Goal: Task Accomplishment & Management: Use online tool/utility

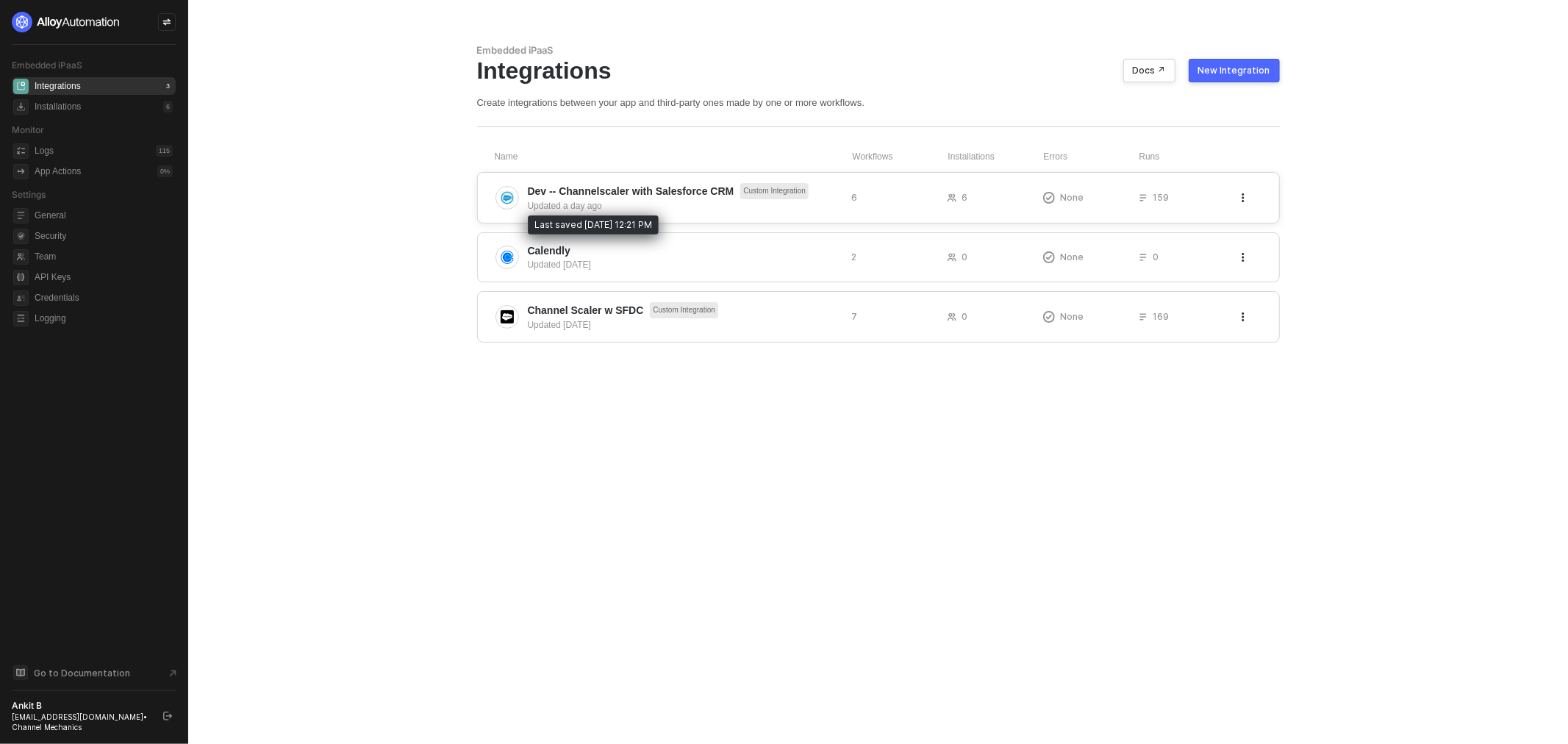
click at [609, 203] on div "Updated a day ago" at bounding box center [684, 205] width 312 height 14
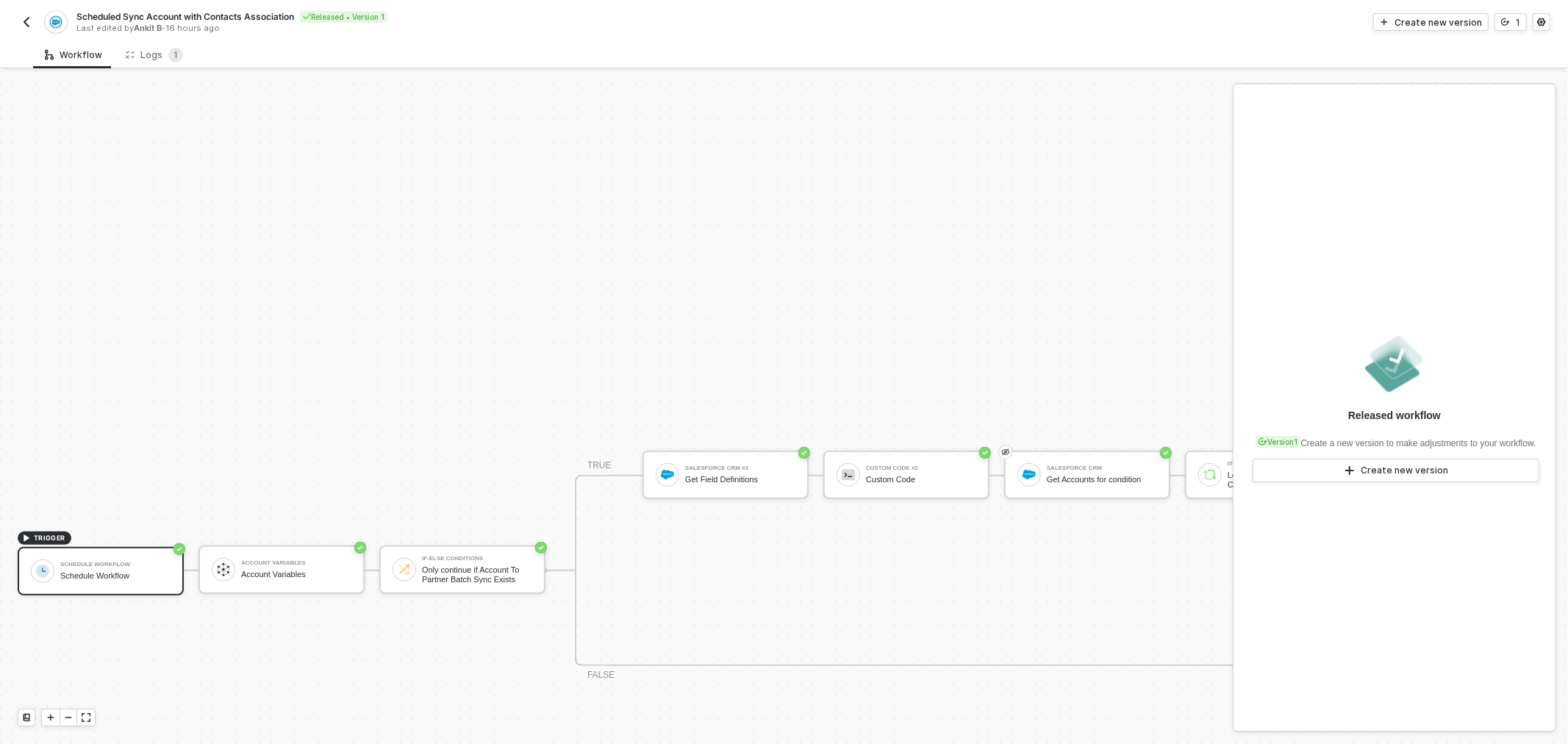
scroll to position [635, 0]
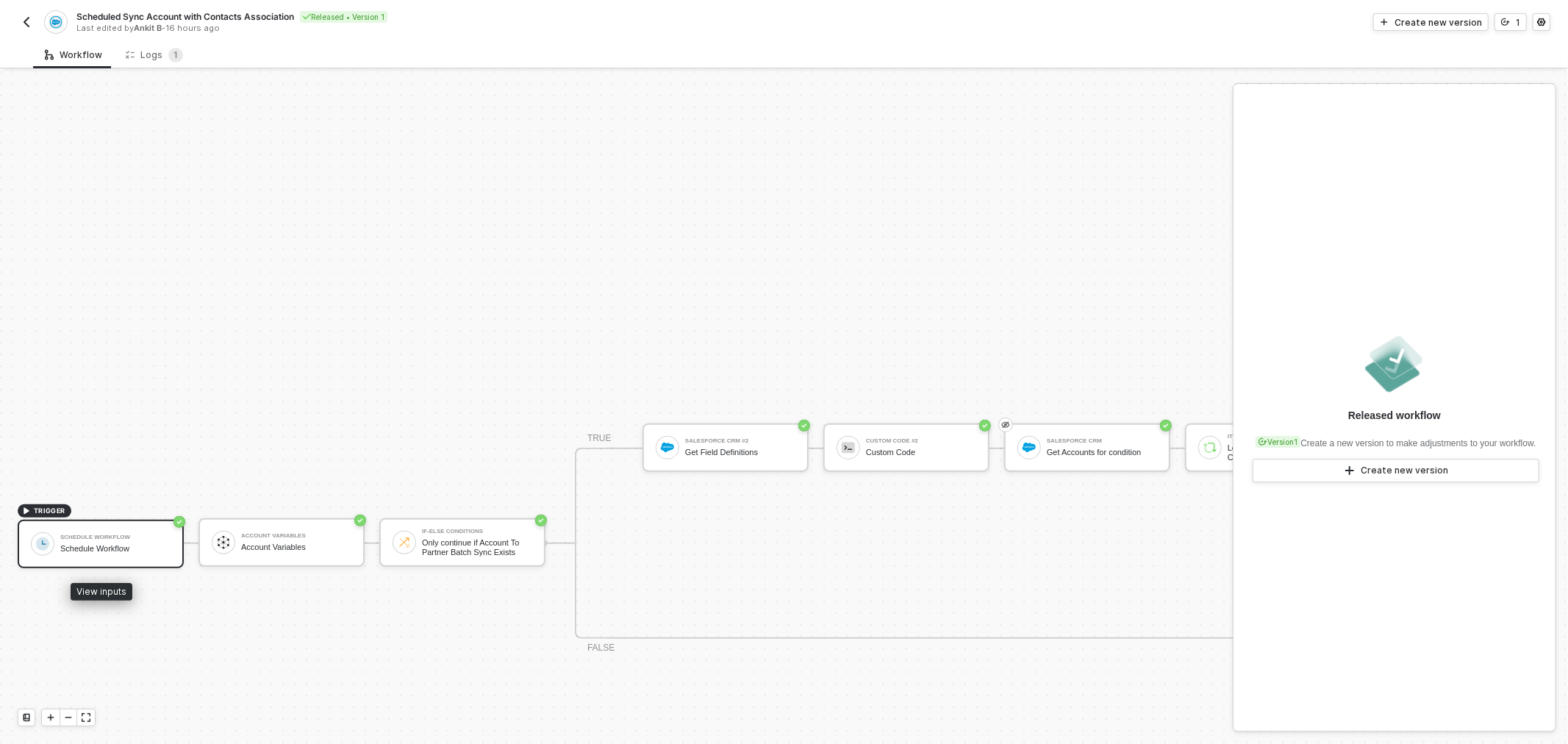
click at [115, 535] on div "Schedule Workflow" at bounding box center [115, 537] width 110 height 6
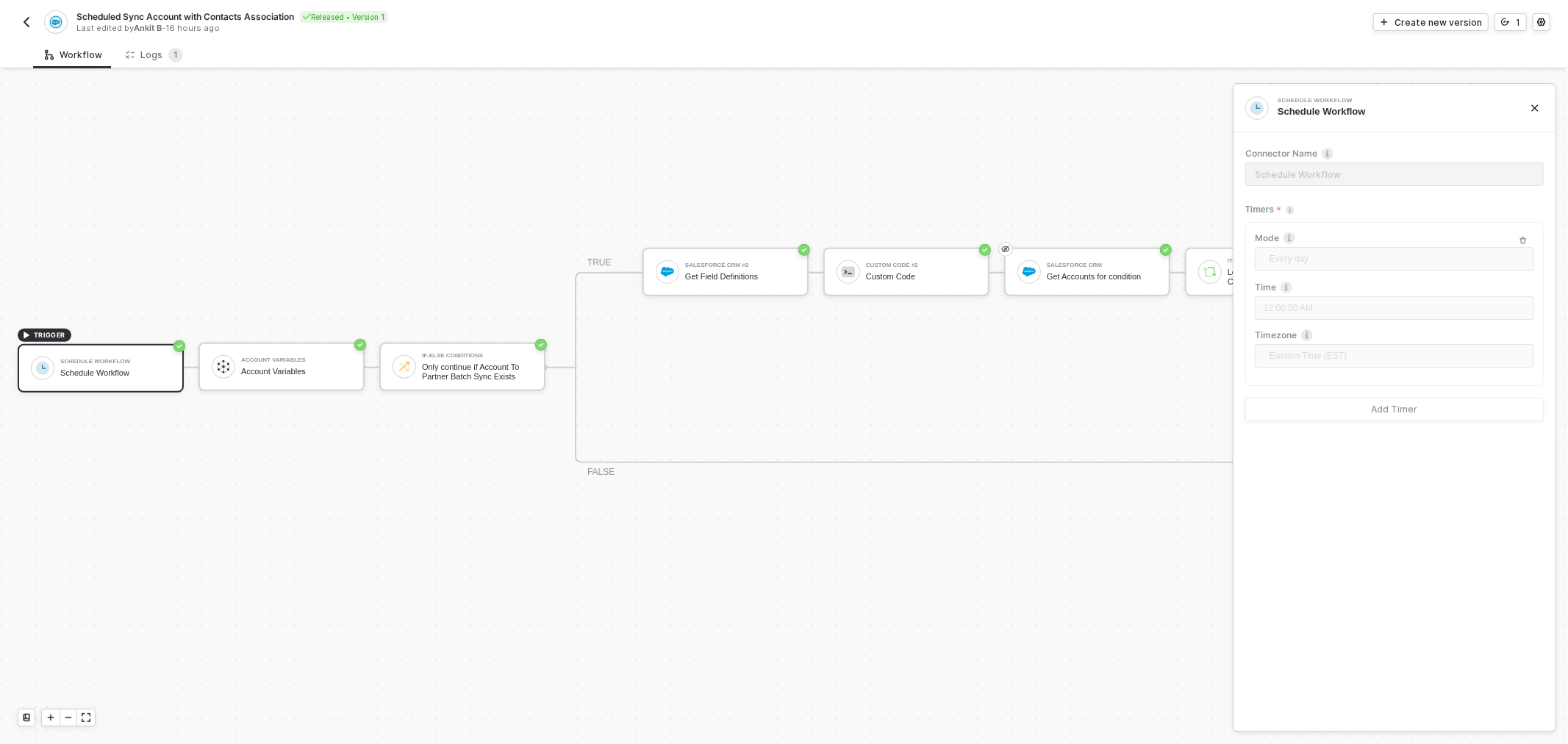
scroll to position [782, 0]
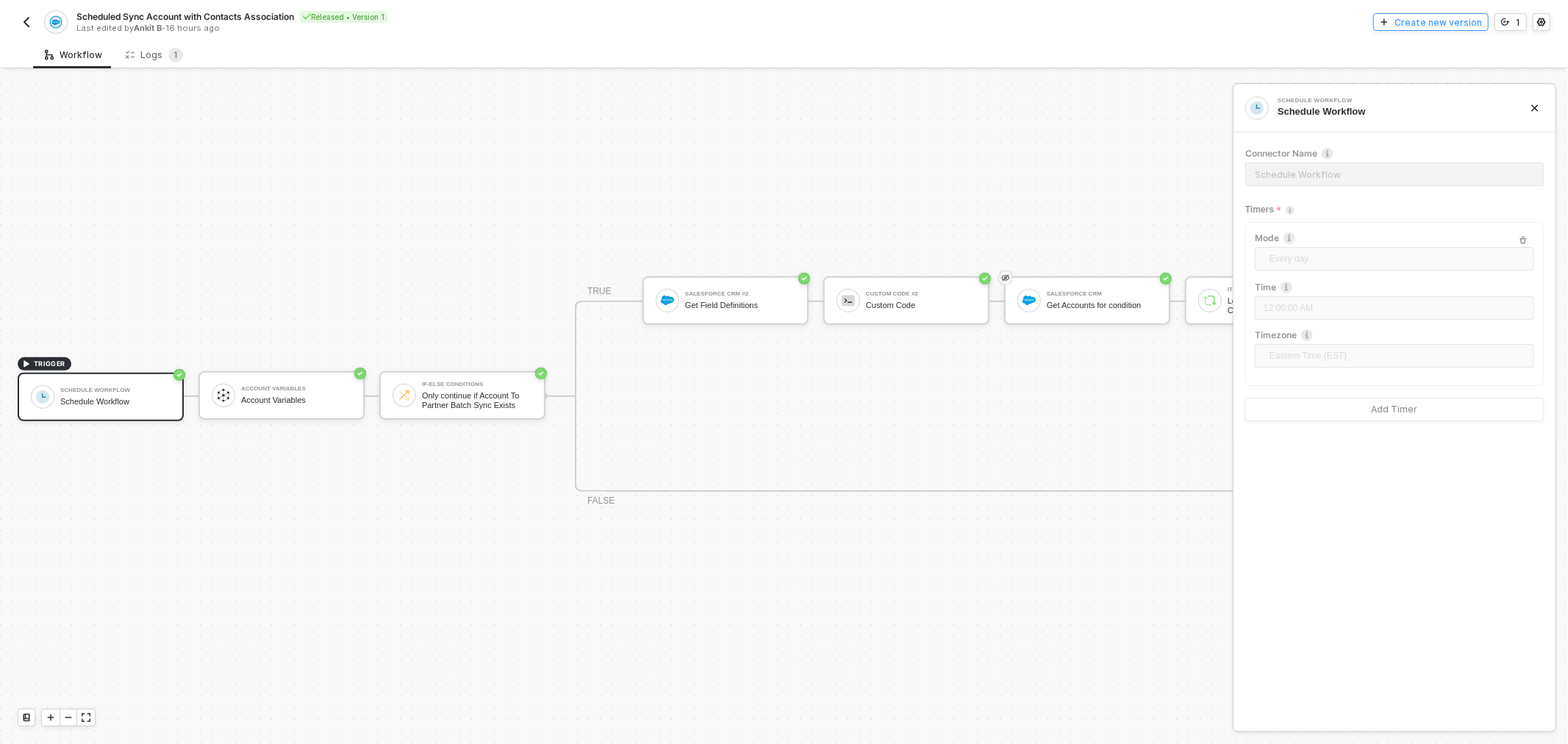
drag, startPoint x: 1430, startPoint y: 34, endPoint x: 1434, endPoint y: 26, distance: 8.9
click at [1431, 32] on div "Scheduled Sync Account with Contacts Association Released • Version 1 Last edit…" at bounding box center [784, 21] width 1533 height 42
click at [1438, 20] on div "Create new version" at bounding box center [1438, 22] width 87 height 13
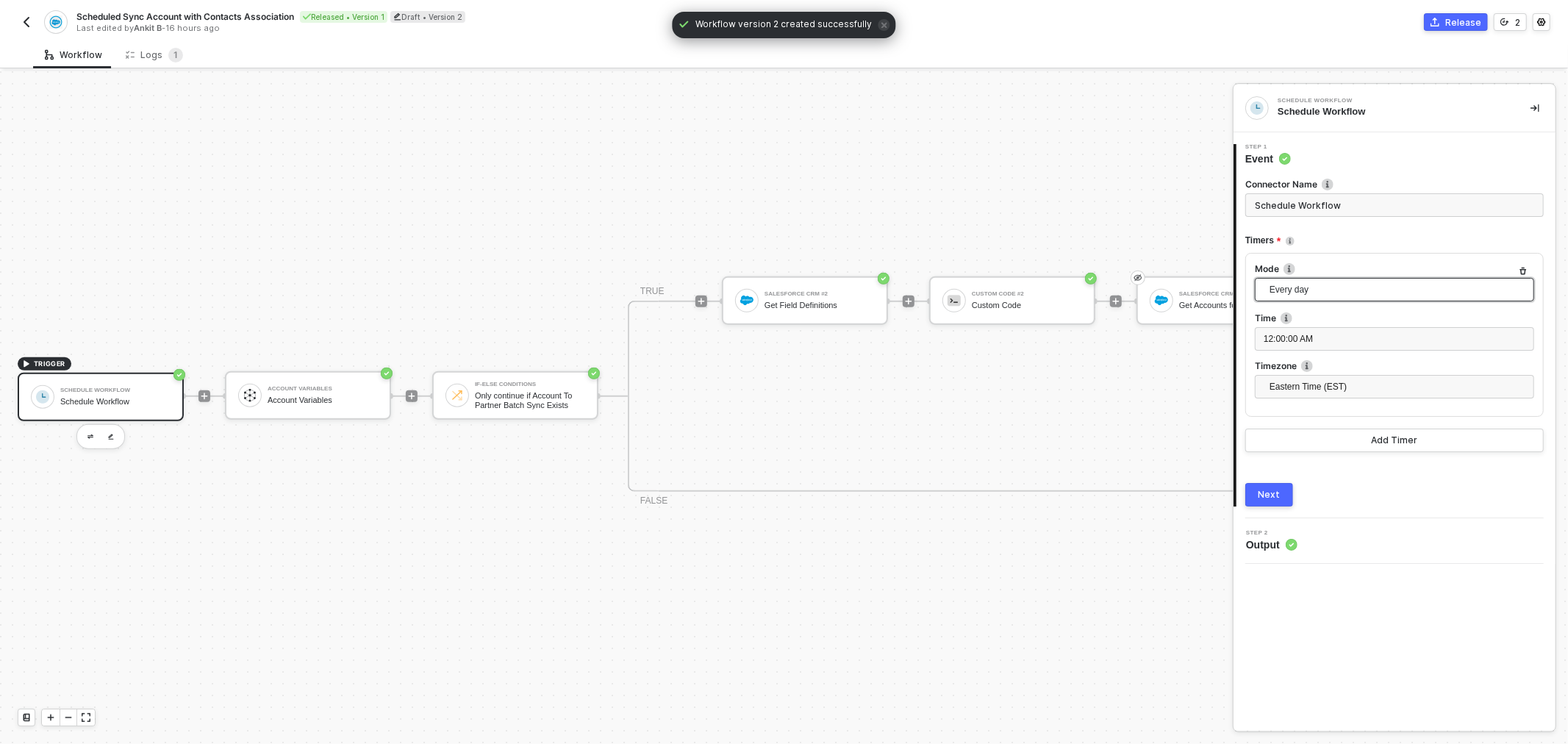
click at [1344, 296] on span "Every day" at bounding box center [1398, 290] width 256 height 22
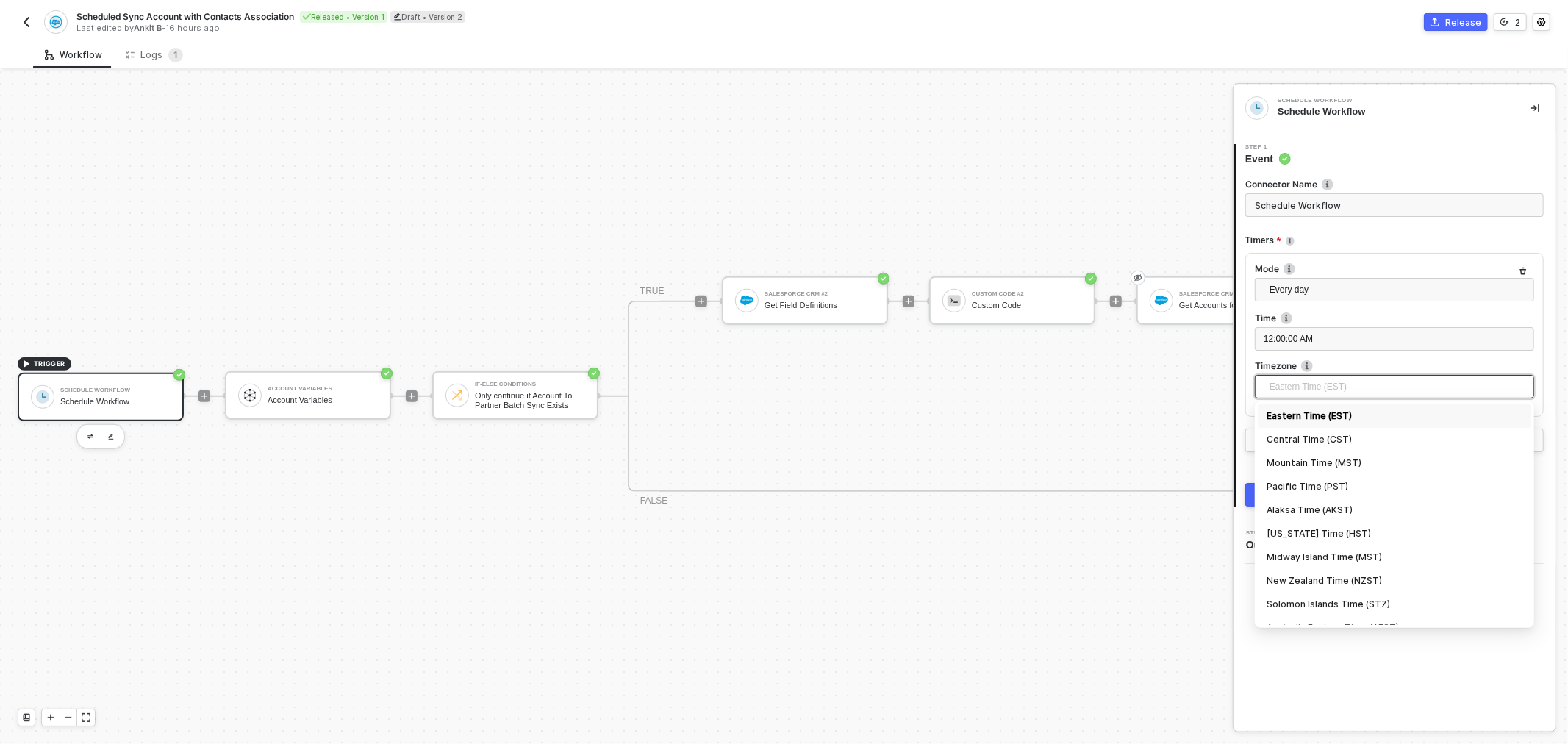
click at [1376, 379] on span "Eastern Time (EST)" at bounding box center [1398, 387] width 256 height 22
click at [1375, 340] on div "12:00:00 AM" at bounding box center [1395, 339] width 262 height 14
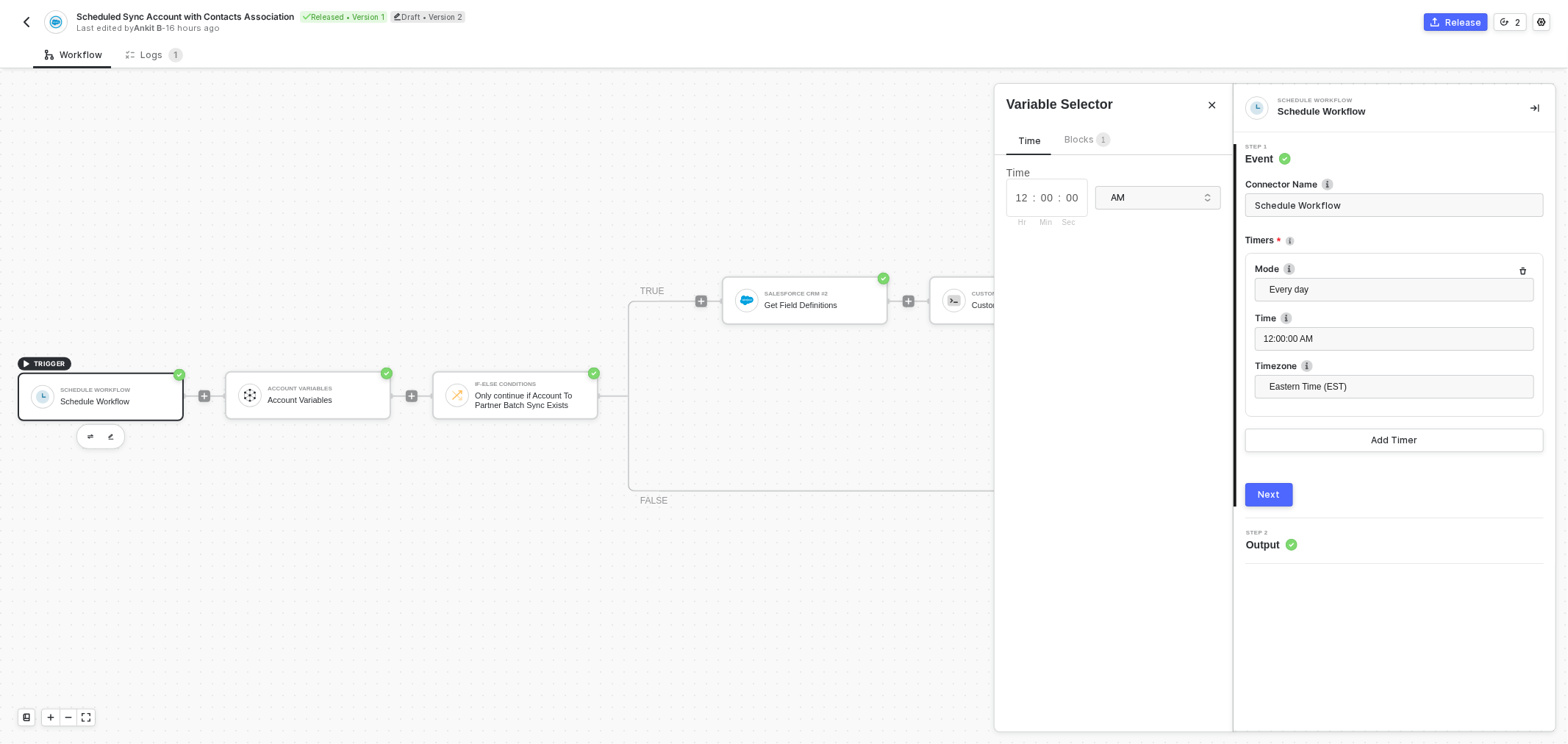
click at [1074, 145] on div "Blocks 1" at bounding box center [1088, 141] width 46 height 16
click at [1100, 237] on div "Variables of your integrations, workflows, and users" at bounding box center [1130, 233] width 182 height 23
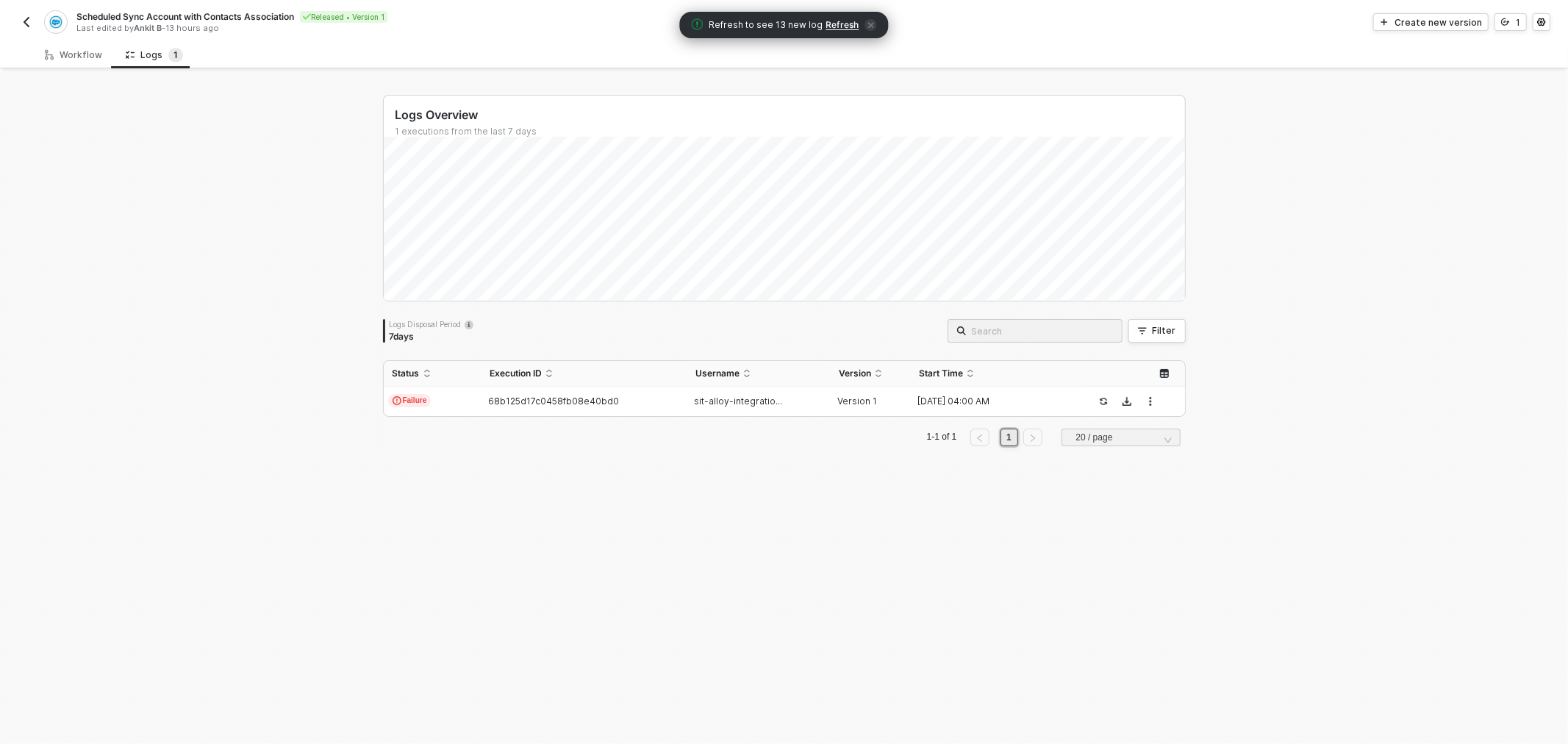
click at [846, 23] on span "Refresh" at bounding box center [842, 25] width 33 height 12
click at [135, 52] on div "Logs 1" at bounding box center [154, 55] width 58 height 14
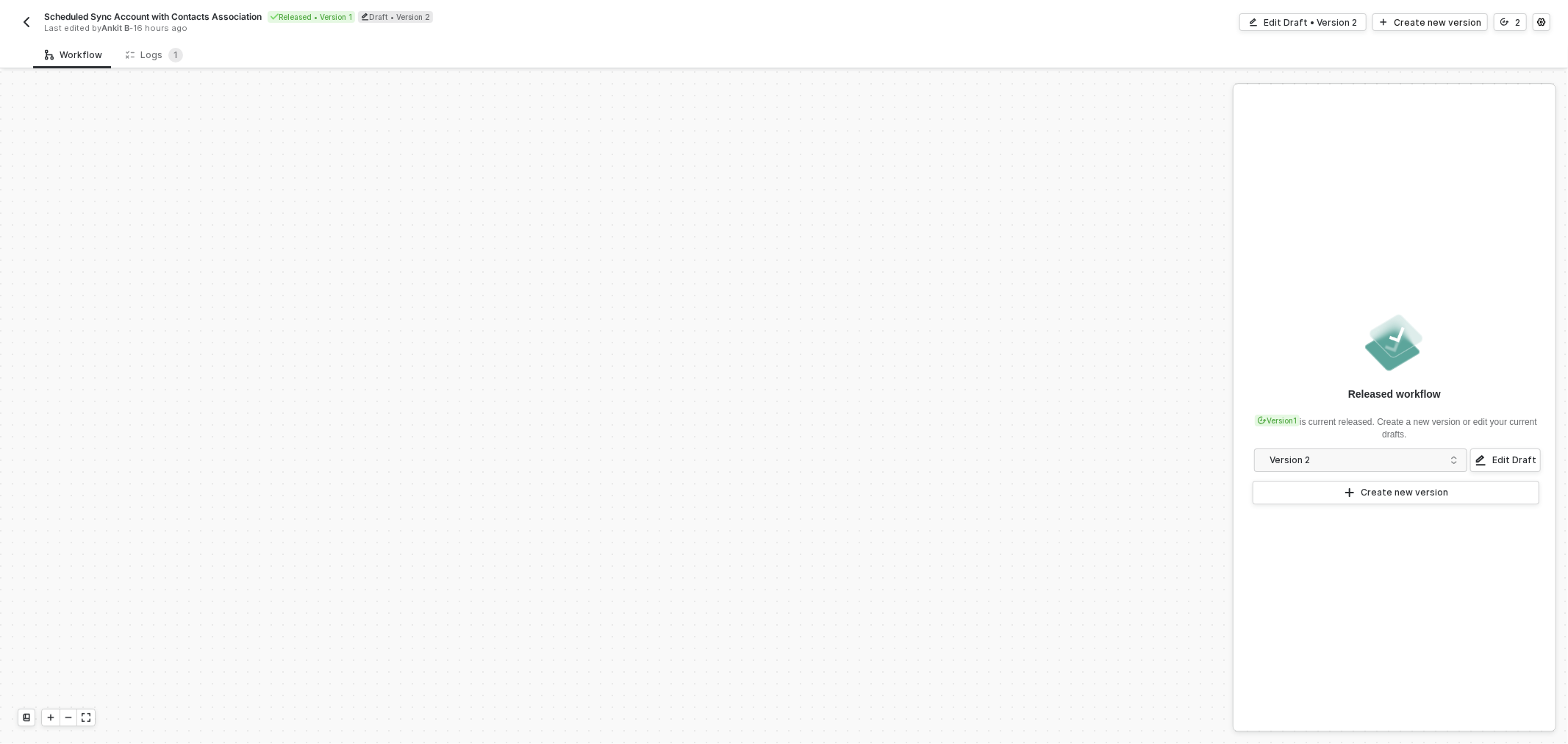
scroll to position [554, 0]
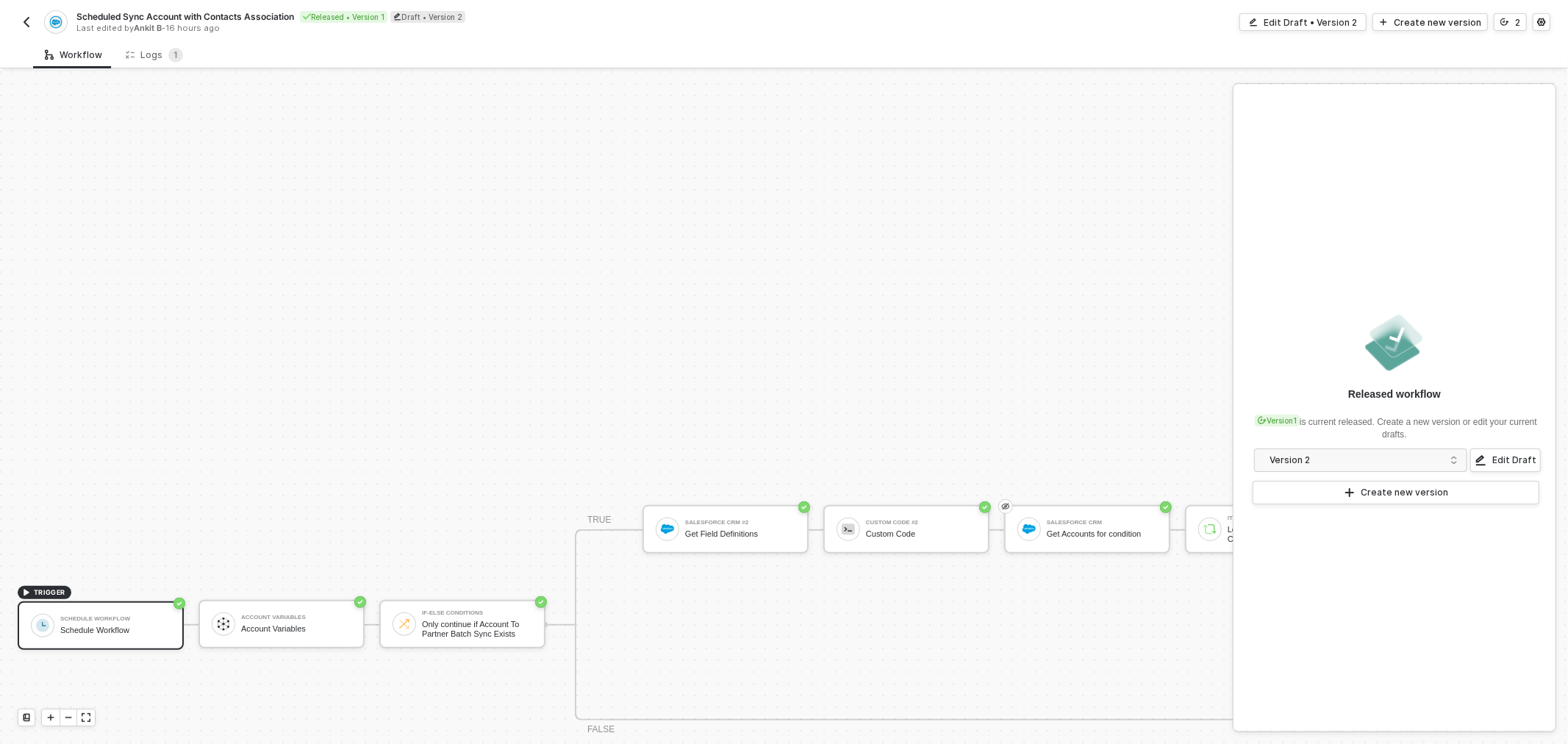
click at [21, 18] on img "button" at bounding box center [26, 22] width 12 height 12
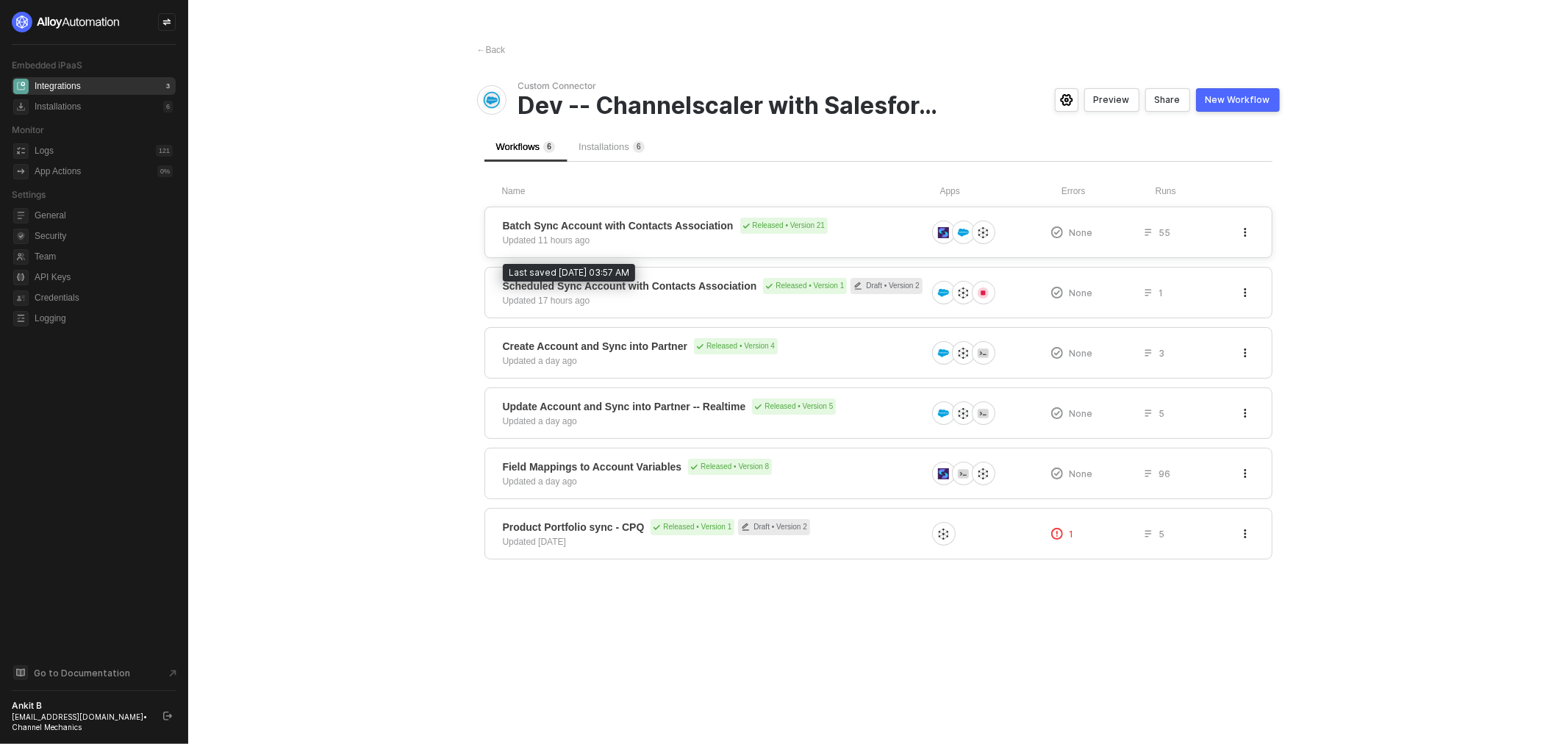
click at [586, 236] on div "Updated 11 hours ago" at bounding box center [546, 241] width 87 height 14
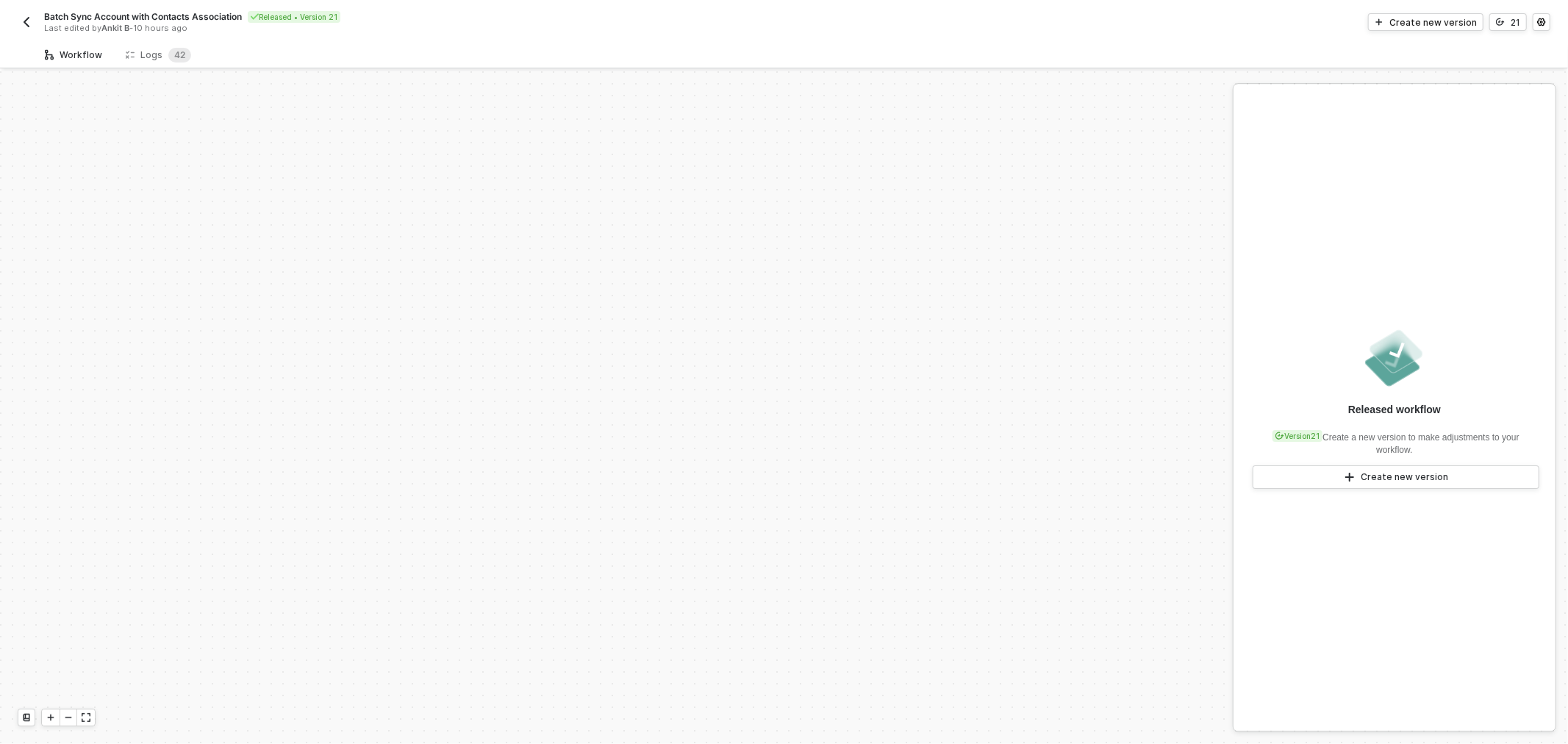
scroll to position [554, 0]
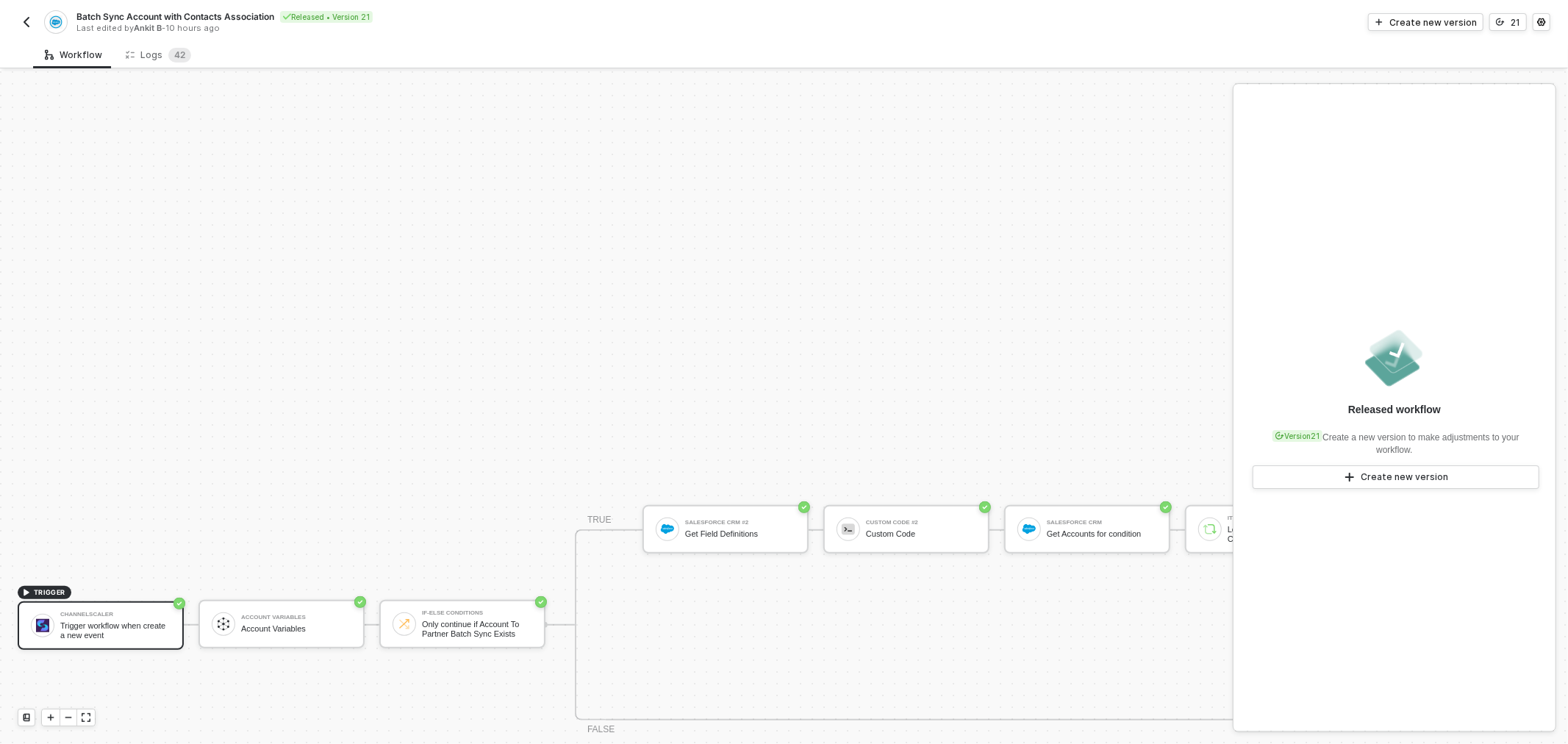
click at [35, 20] on div "Batch Sync Account with Contacts Association Released • Version 21 Last edited …" at bounding box center [401, 22] width 767 height 23
click at [30, 20] on img "button" at bounding box center [26, 22] width 12 height 12
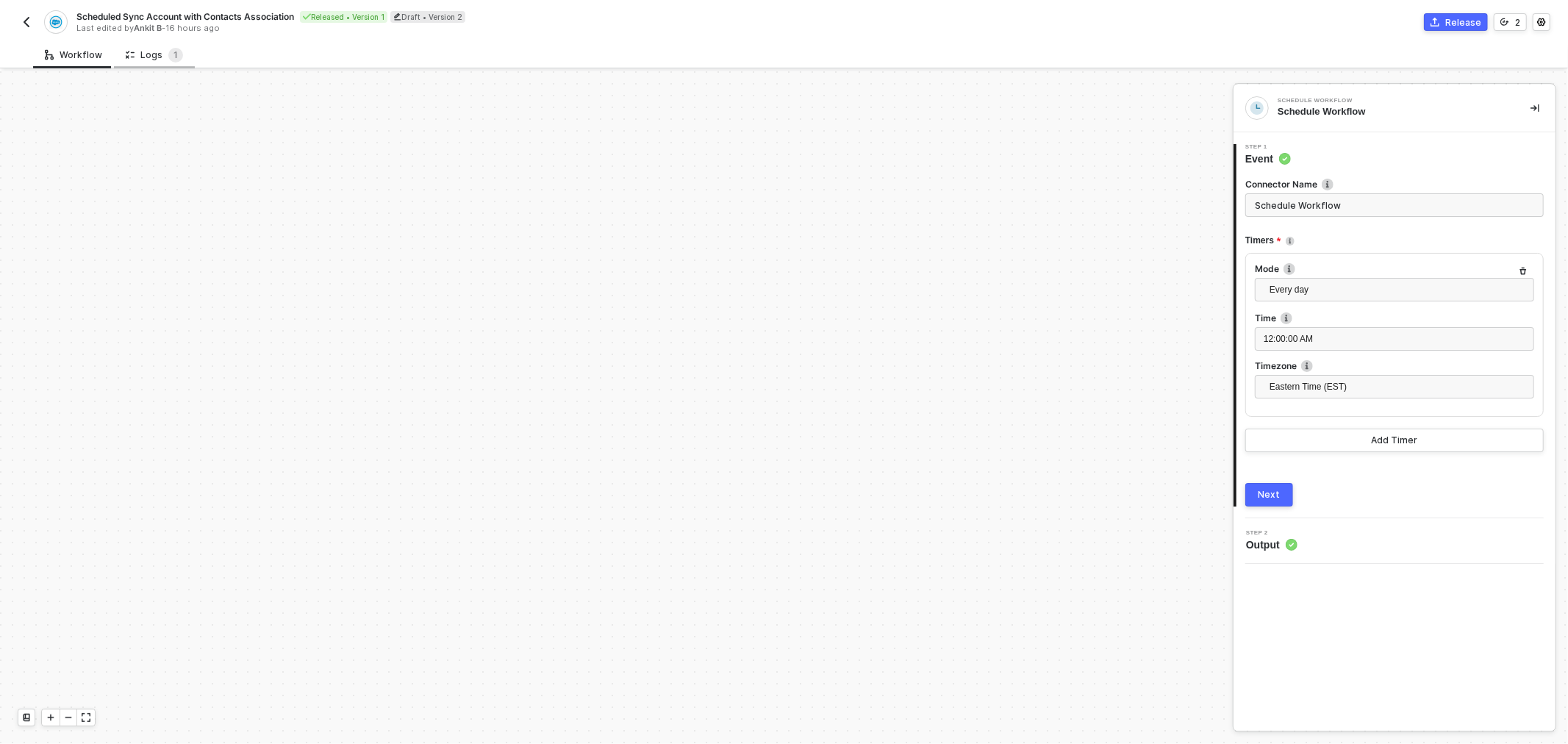
scroll to position [782, 0]
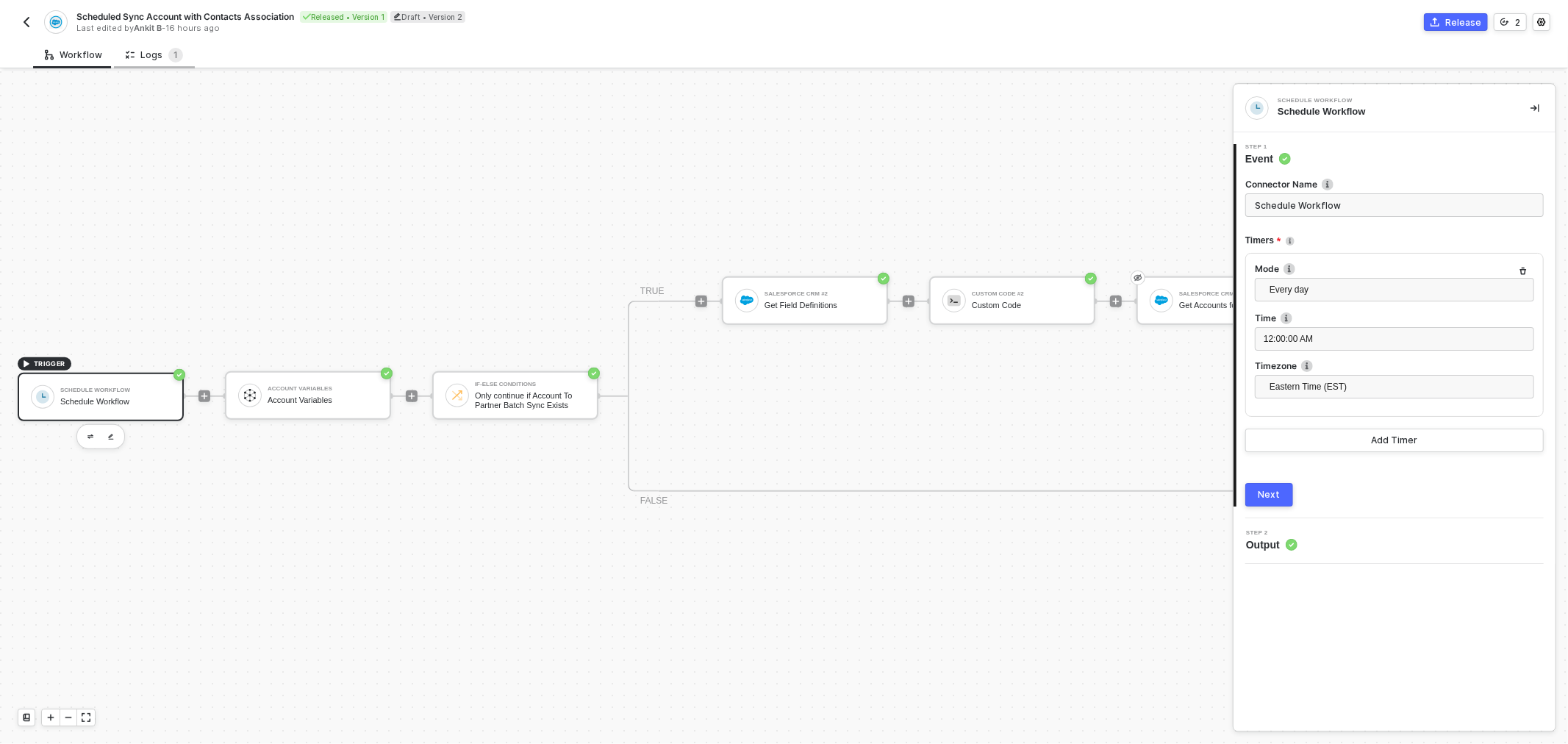
click at [143, 42] on div "Logs 1" at bounding box center [154, 55] width 81 height 27
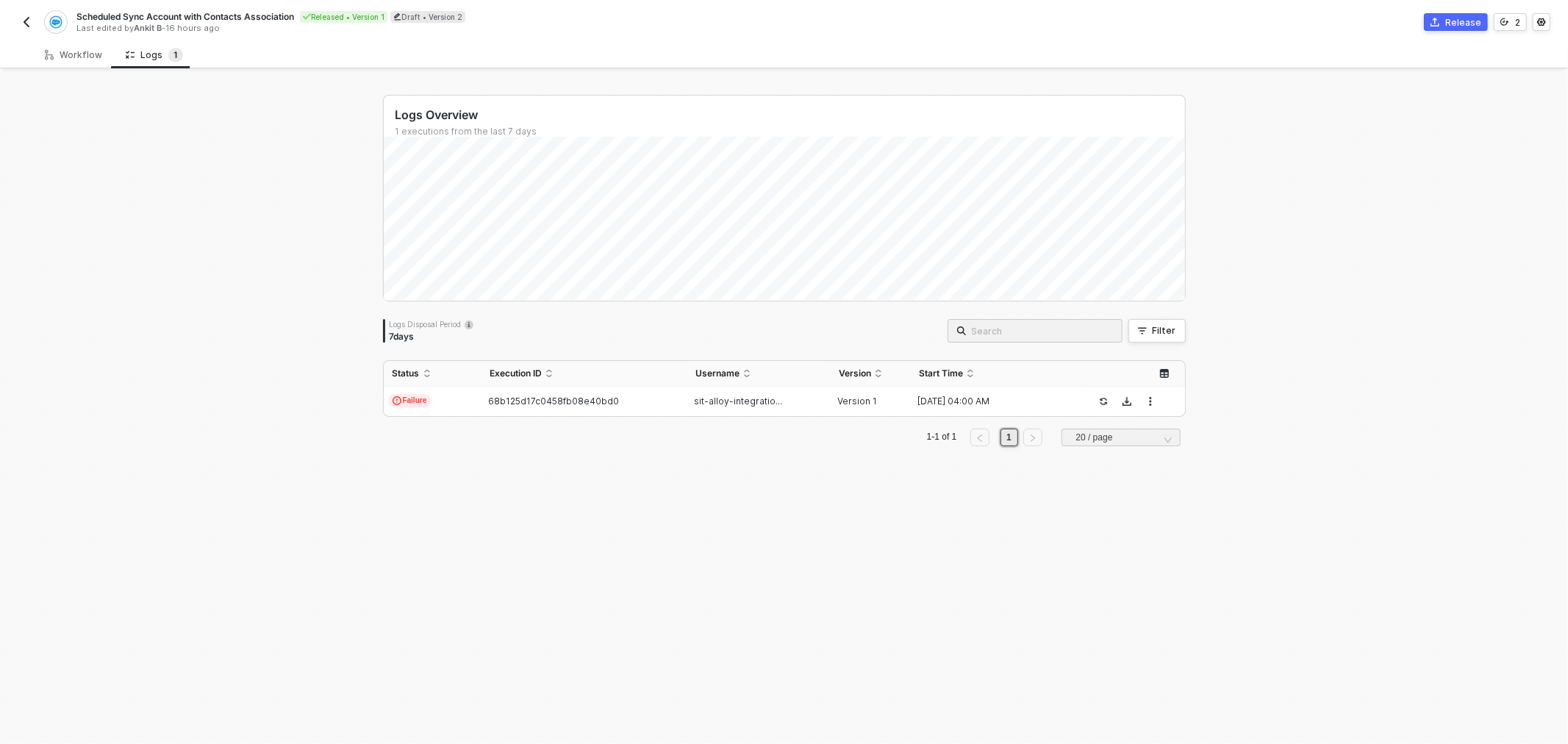
click at [33, 23] on button "button" at bounding box center [26, 22] width 18 height 18
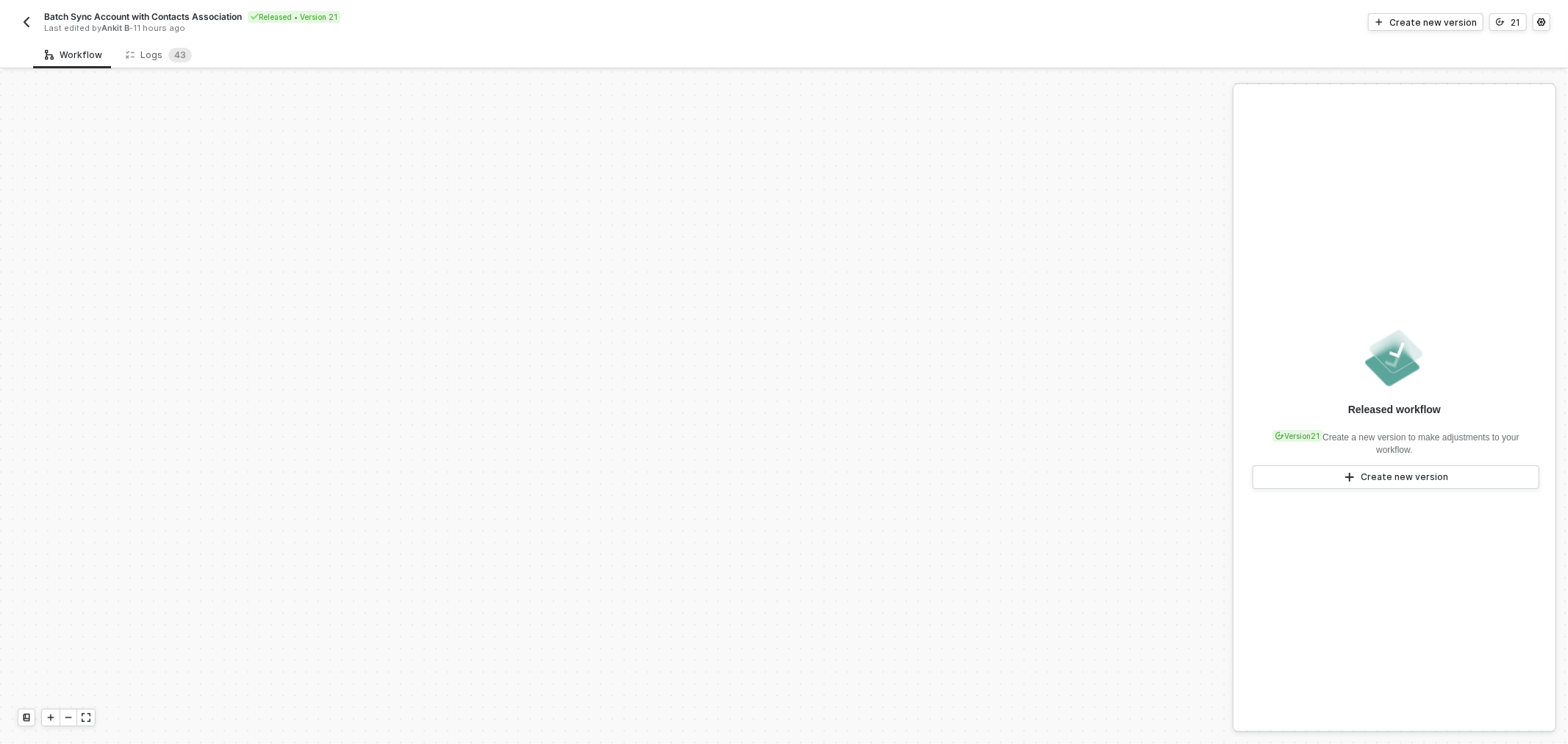
scroll to position [554, 0]
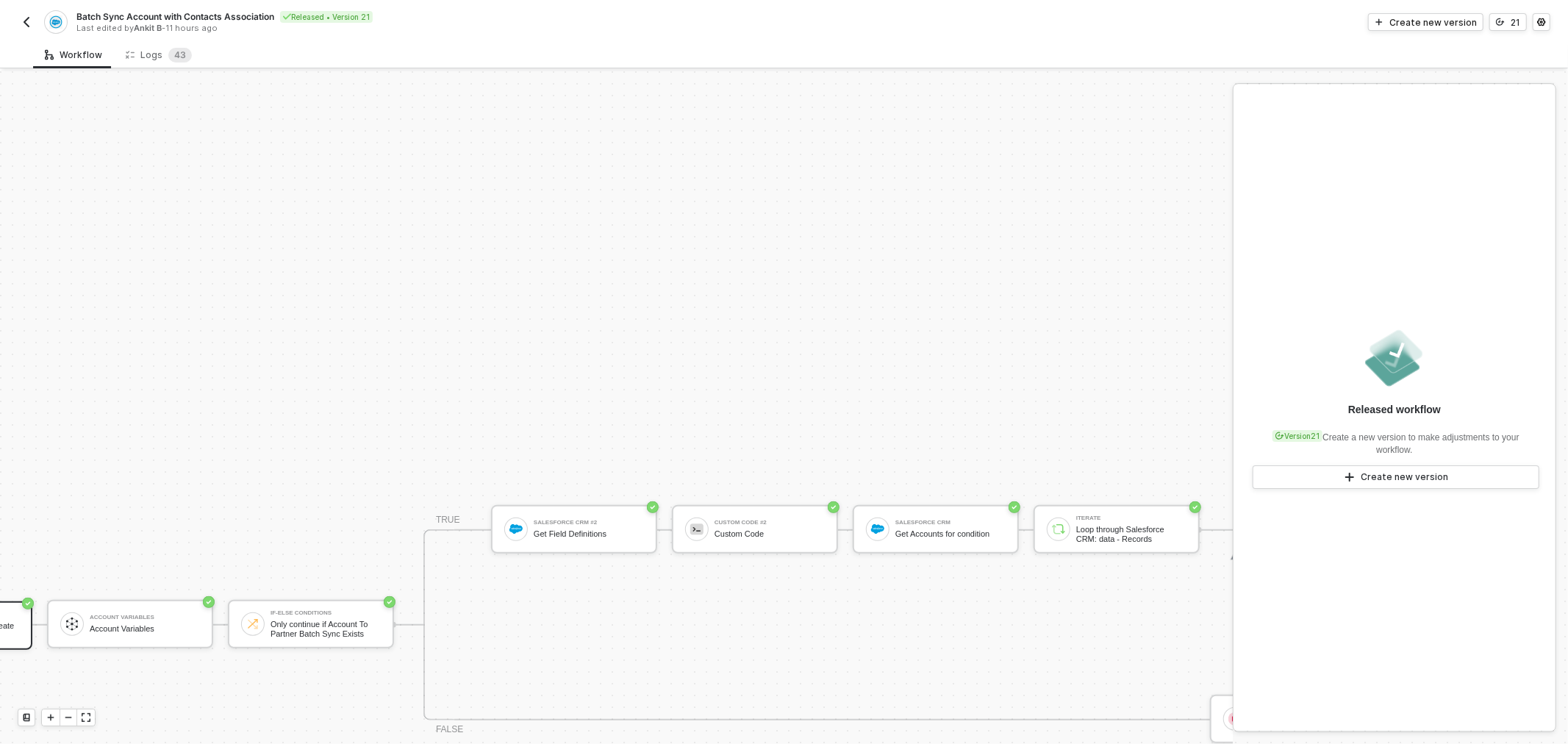
drag, startPoint x: 721, startPoint y: 296, endPoint x: 748, endPoint y: 296, distance: 27.0
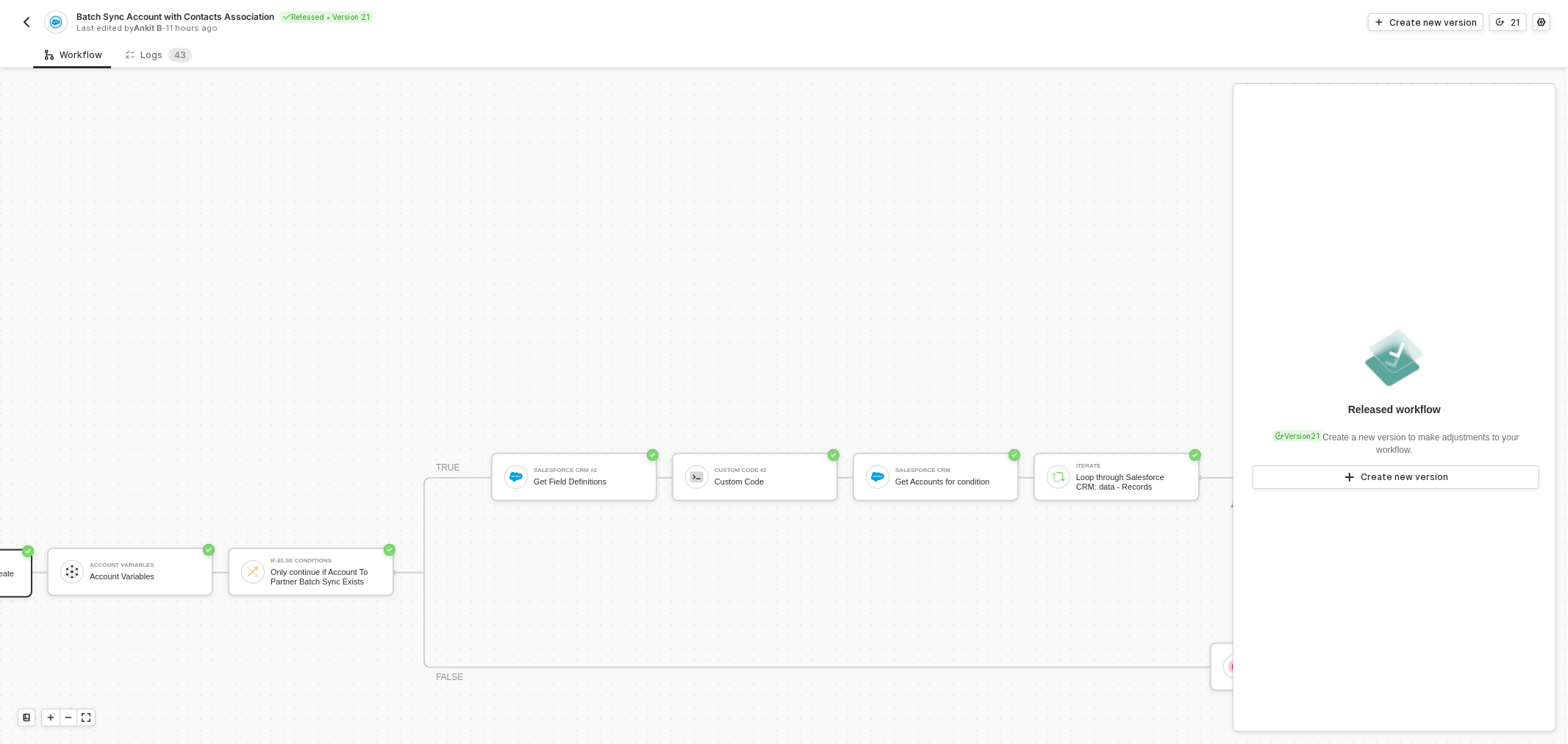
scroll to position [635, 152]
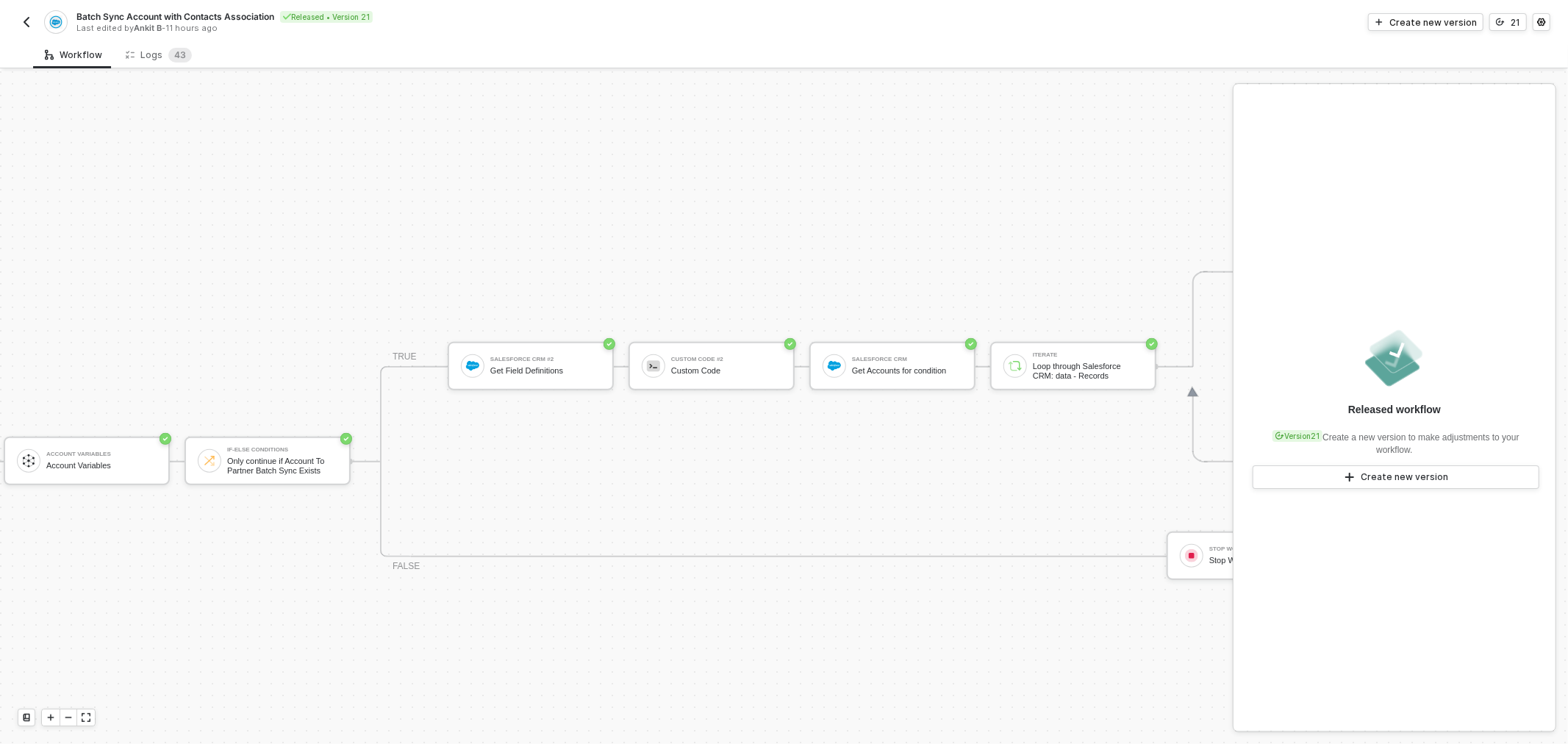
drag, startPoint x: 679, startPoint y: 435, endPoint x: 732, endPoint y: 436, distance: 53.0
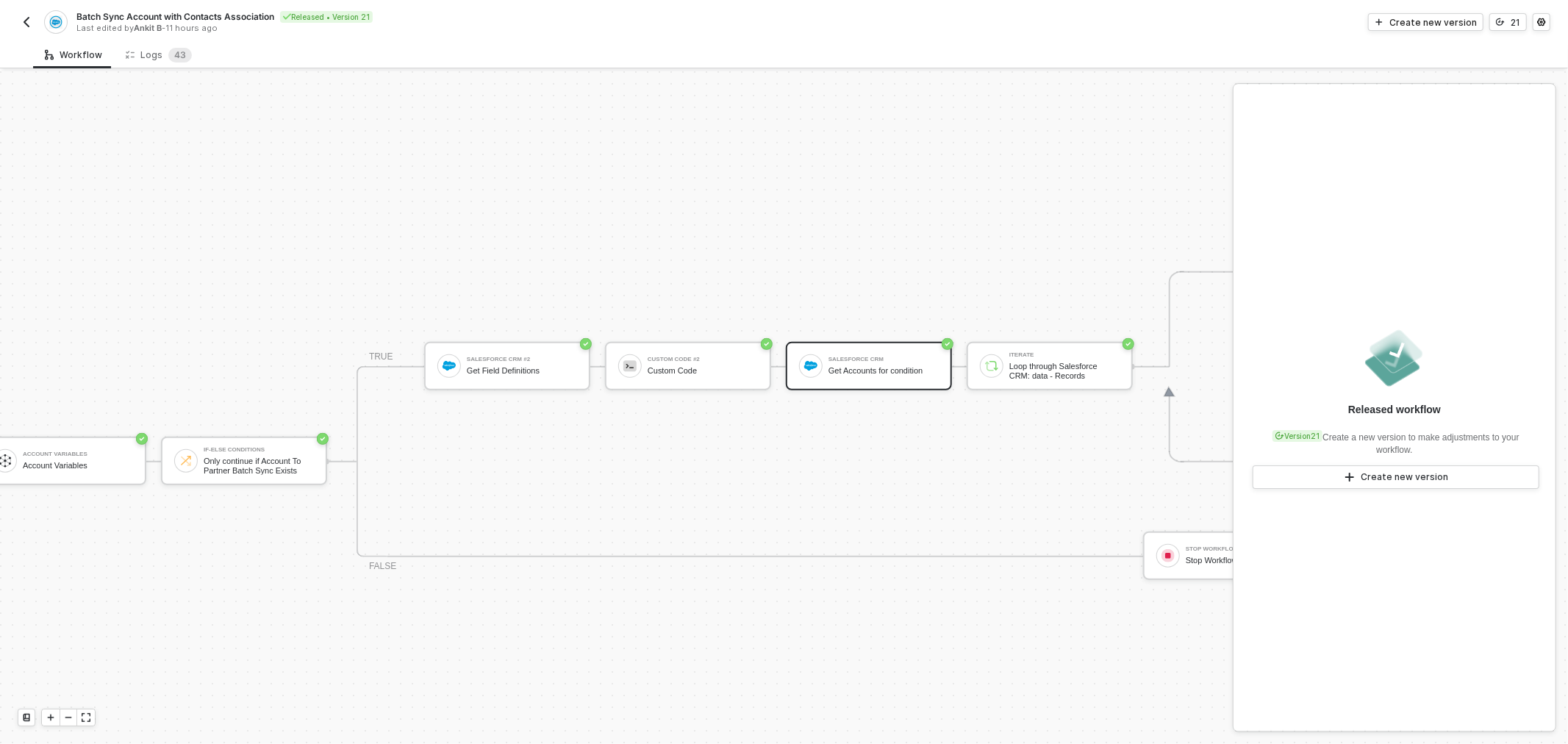
click at [879, 366] on div "Get Accounts for condition" at bounding box center [884, 371] width 110 height 10
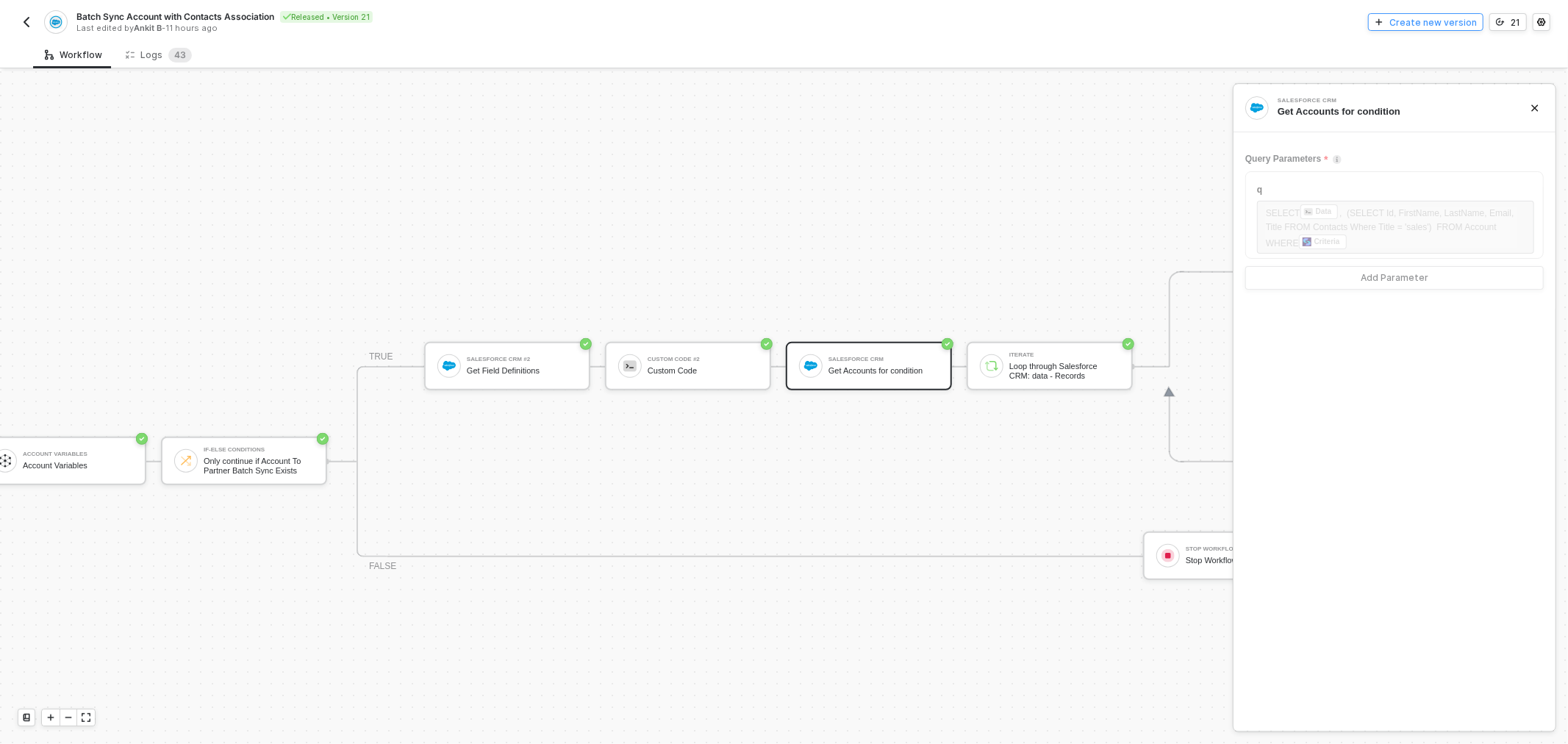
click at [1450, 22] on div "Create new version" at bounding box center [1433, 22] width 87 height 13
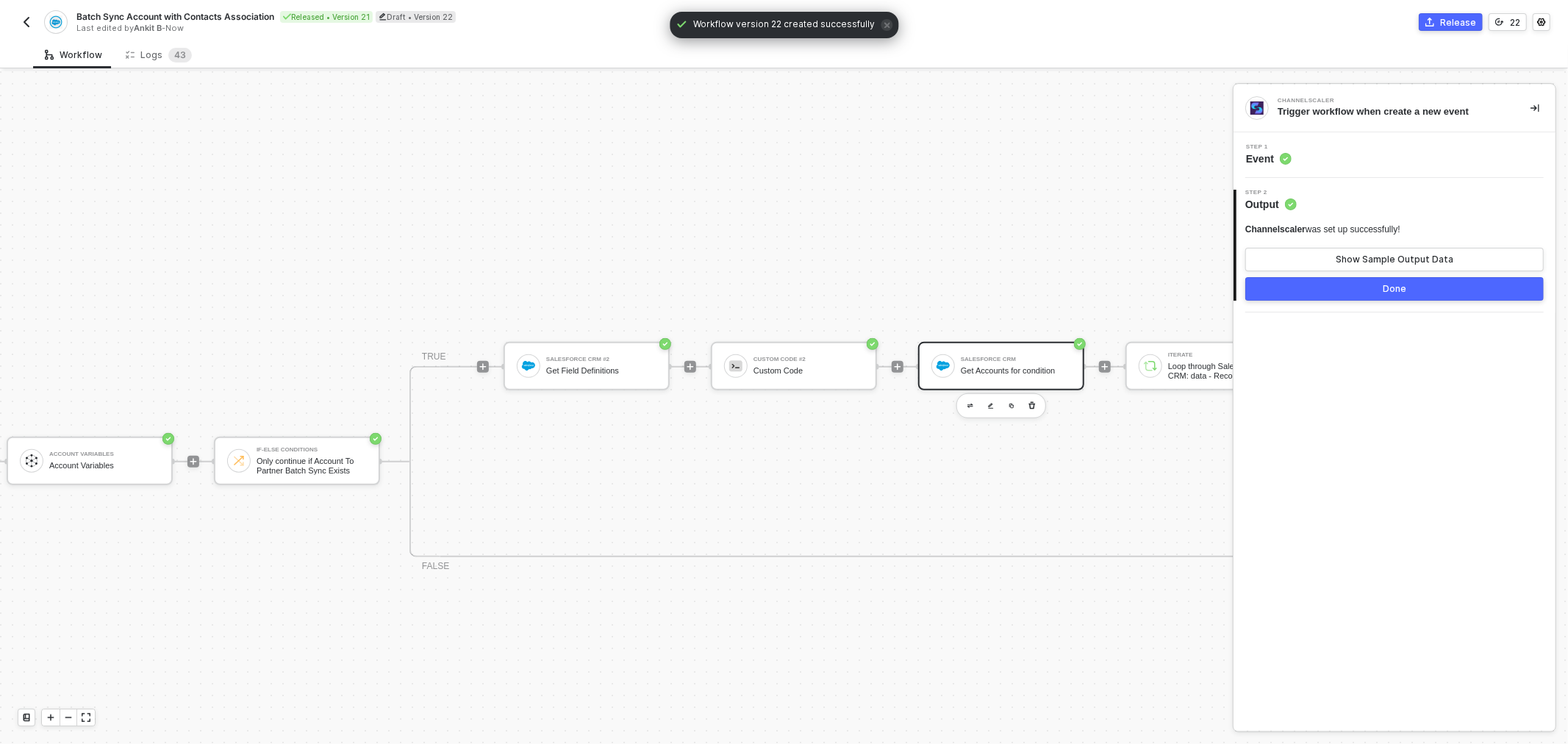
click at [989, 356] on div "Salesforce CRM" at bounding box center [1016, 359] width 110 height 6
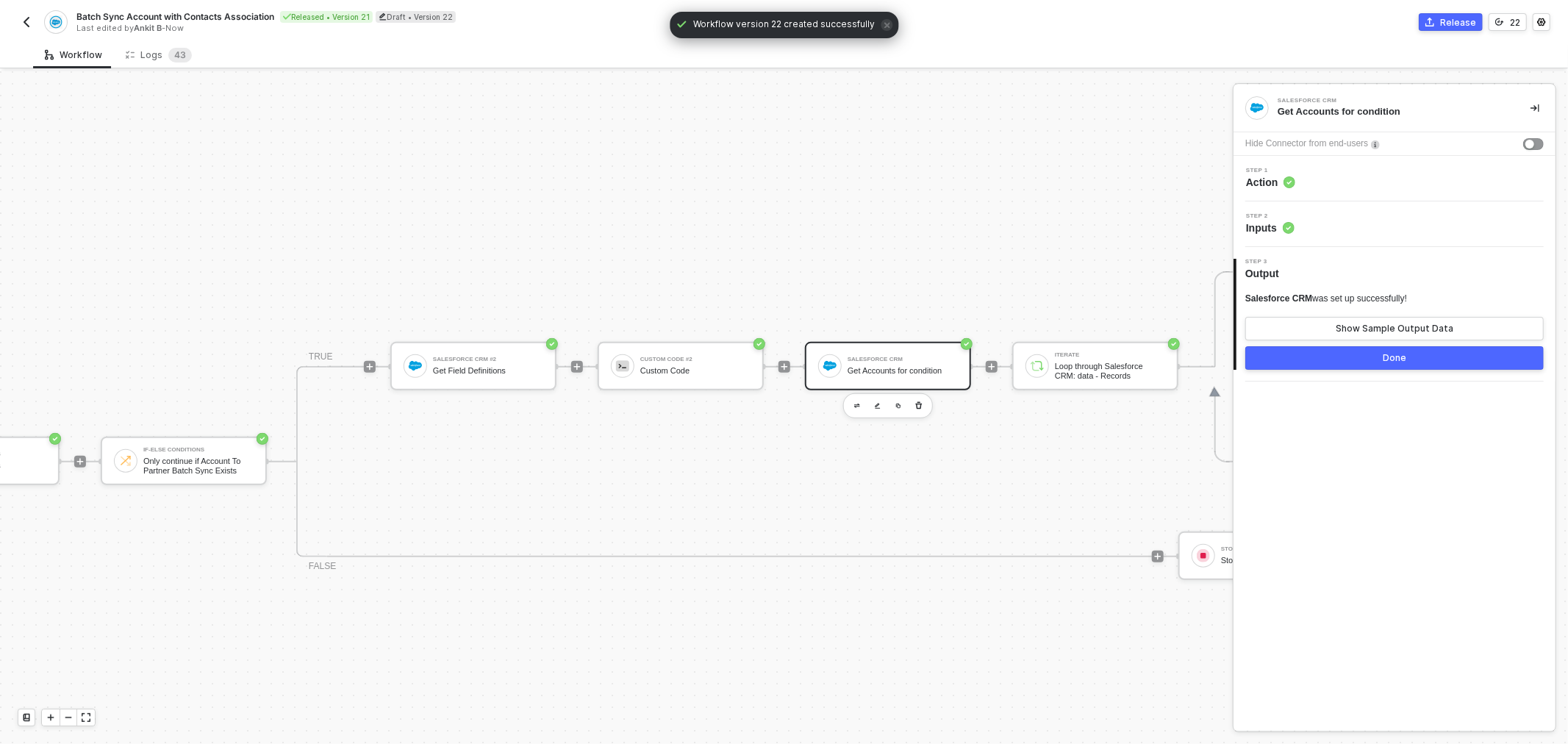
drag, startPoint x: 973, startPoint y: 260, endPoint x: 1045, endPoint y: 257, distance: 72.1
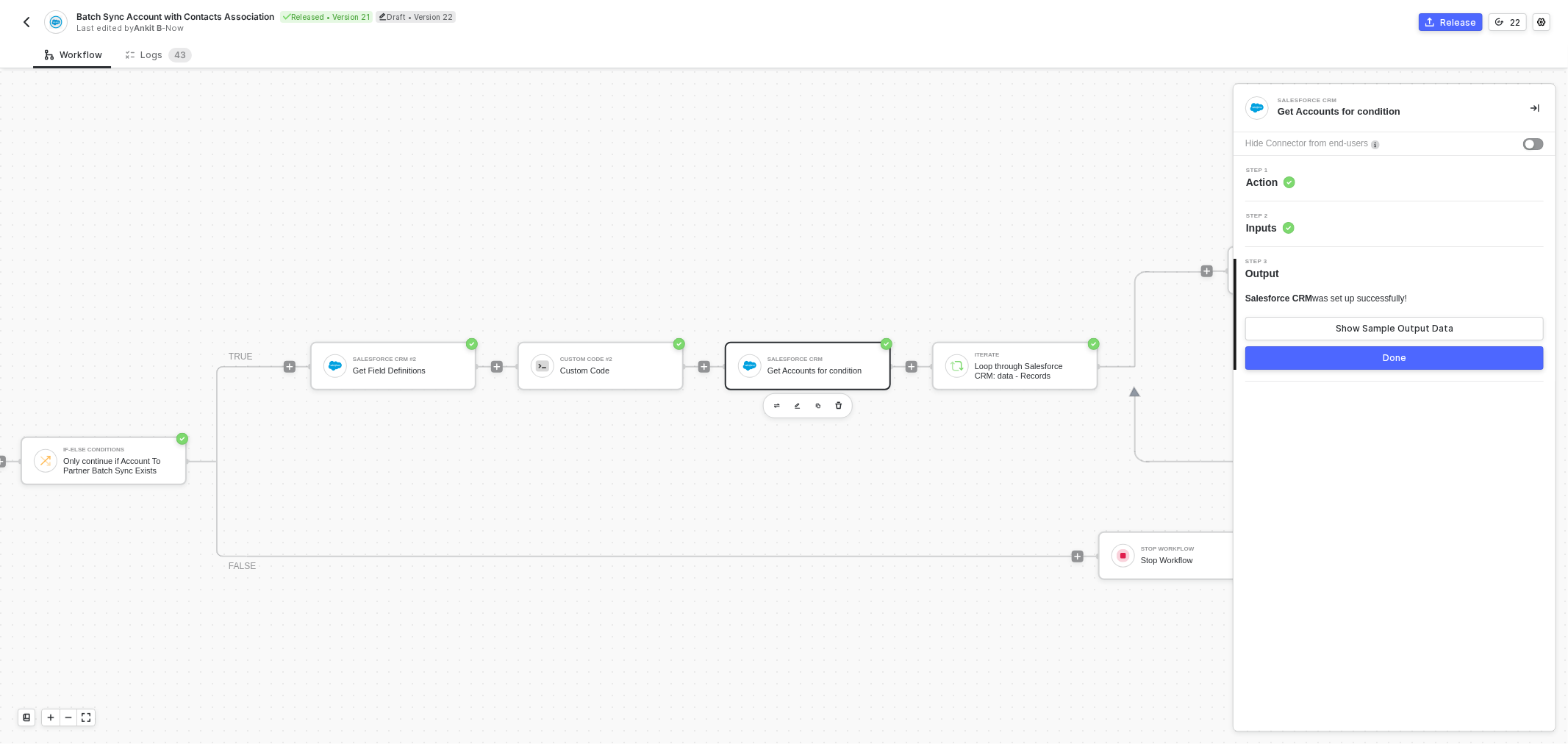
click at [1399, 233] on div "Step 2 Inputs" at bounding box center [1396, 225] width 318 height 22
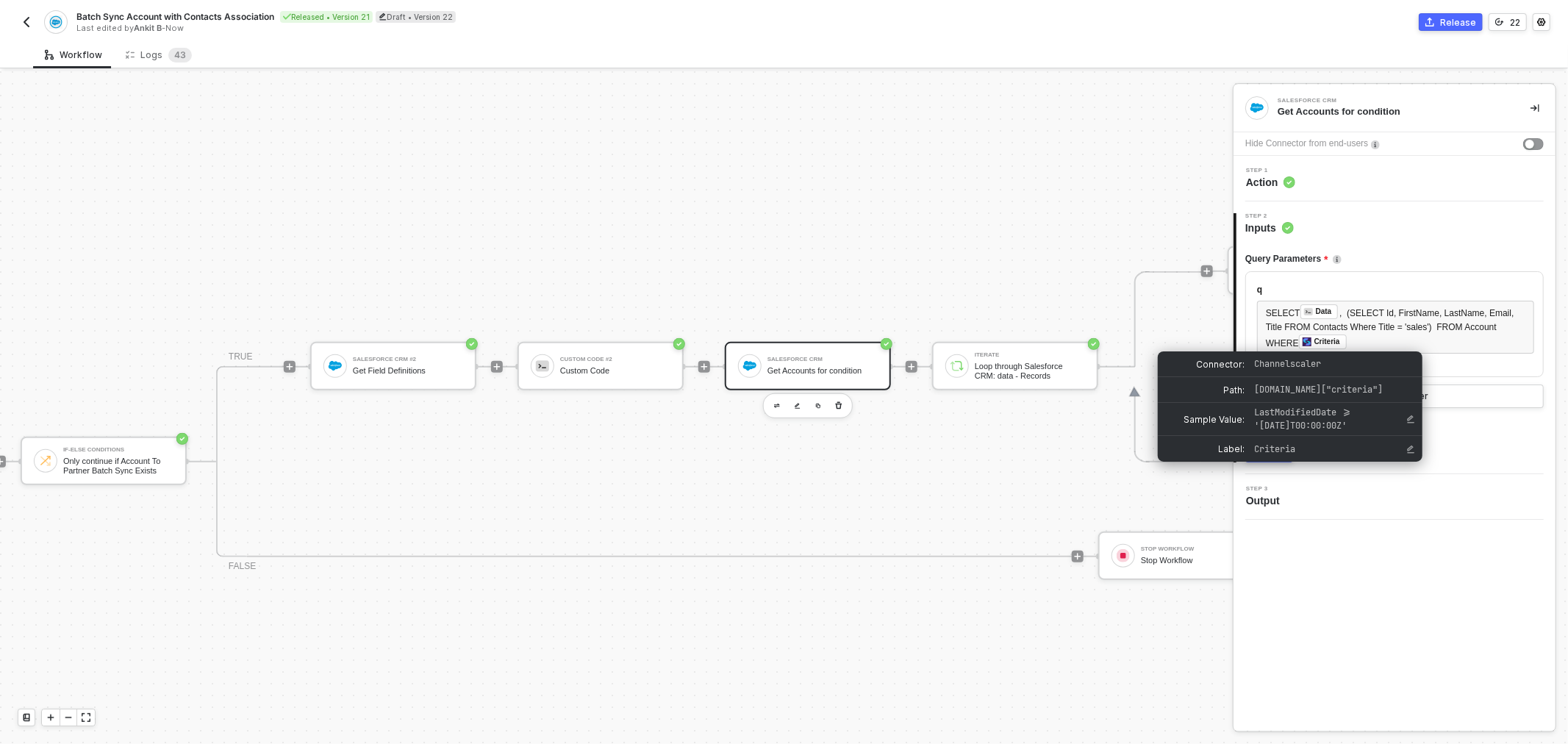
click at [804, 207] on div "TRIGGER Channelscaler Trigger workflow when create a new event Account Variable…" at bounding box center [881, 461] width 2585 height 2214
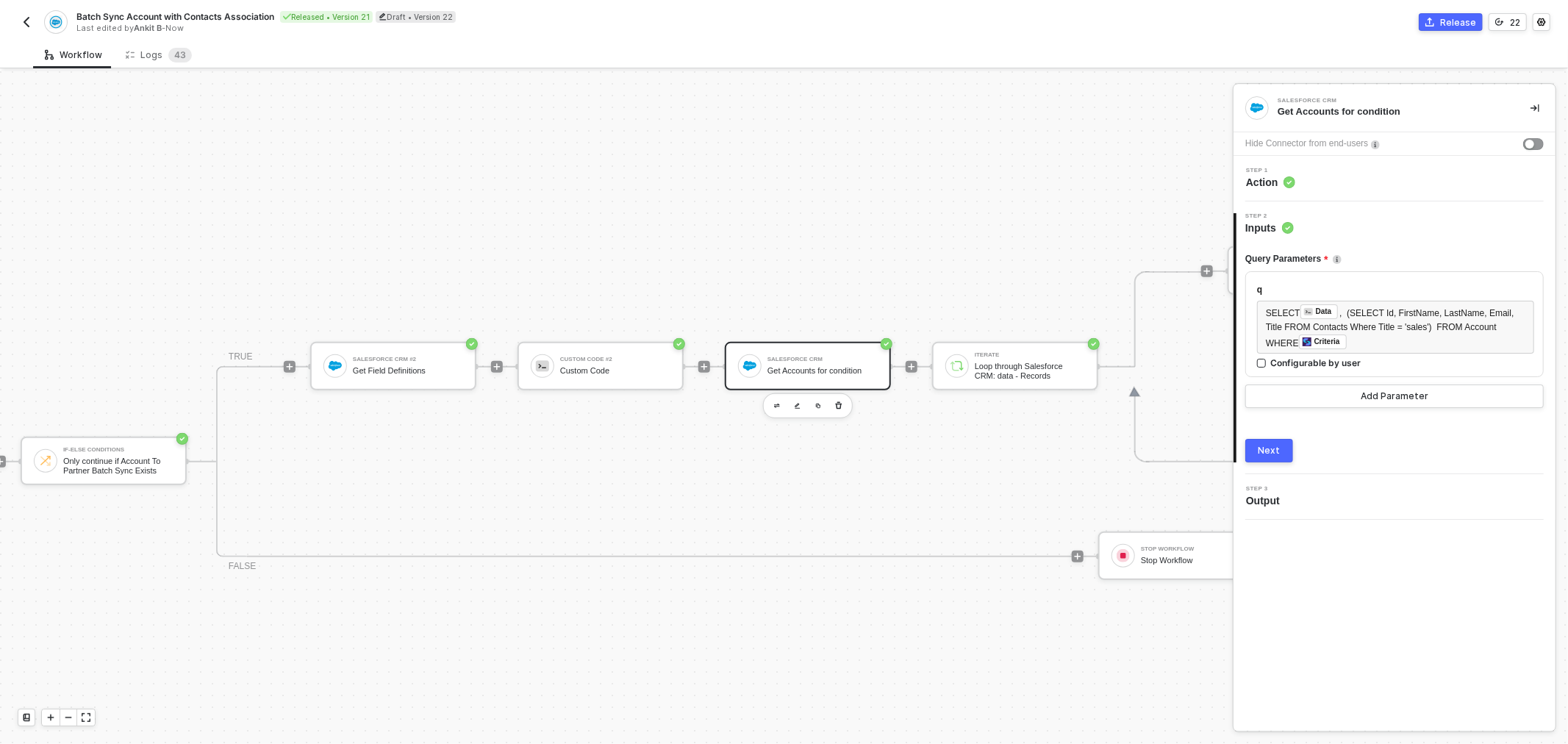
drag, startPoint x: 827, startPoint y: 207, endPoint x: 818, endPoint y: 206, distance: 9.1
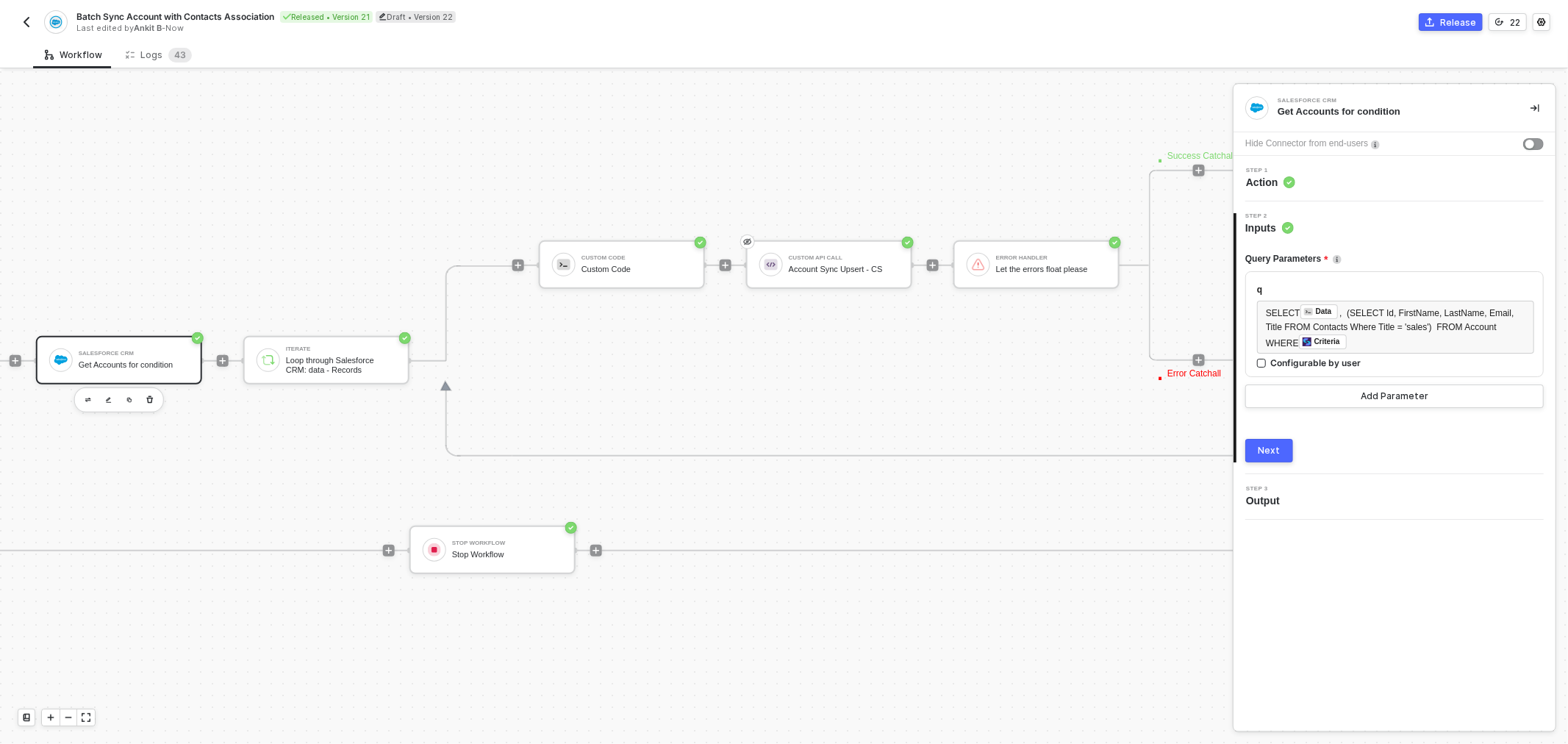
scroll to position [723, 1100]
drag, startPoint x: 961, startPoint y: 363, endPoint x: 1004, endPoint y: 363, distance: 43.0
click at [1004, 363] on div "Custom Code Custom Code Custom API Call Account Sync Upsert - CS Error handler …" at bounding box center [901, 360] width 778 height 191
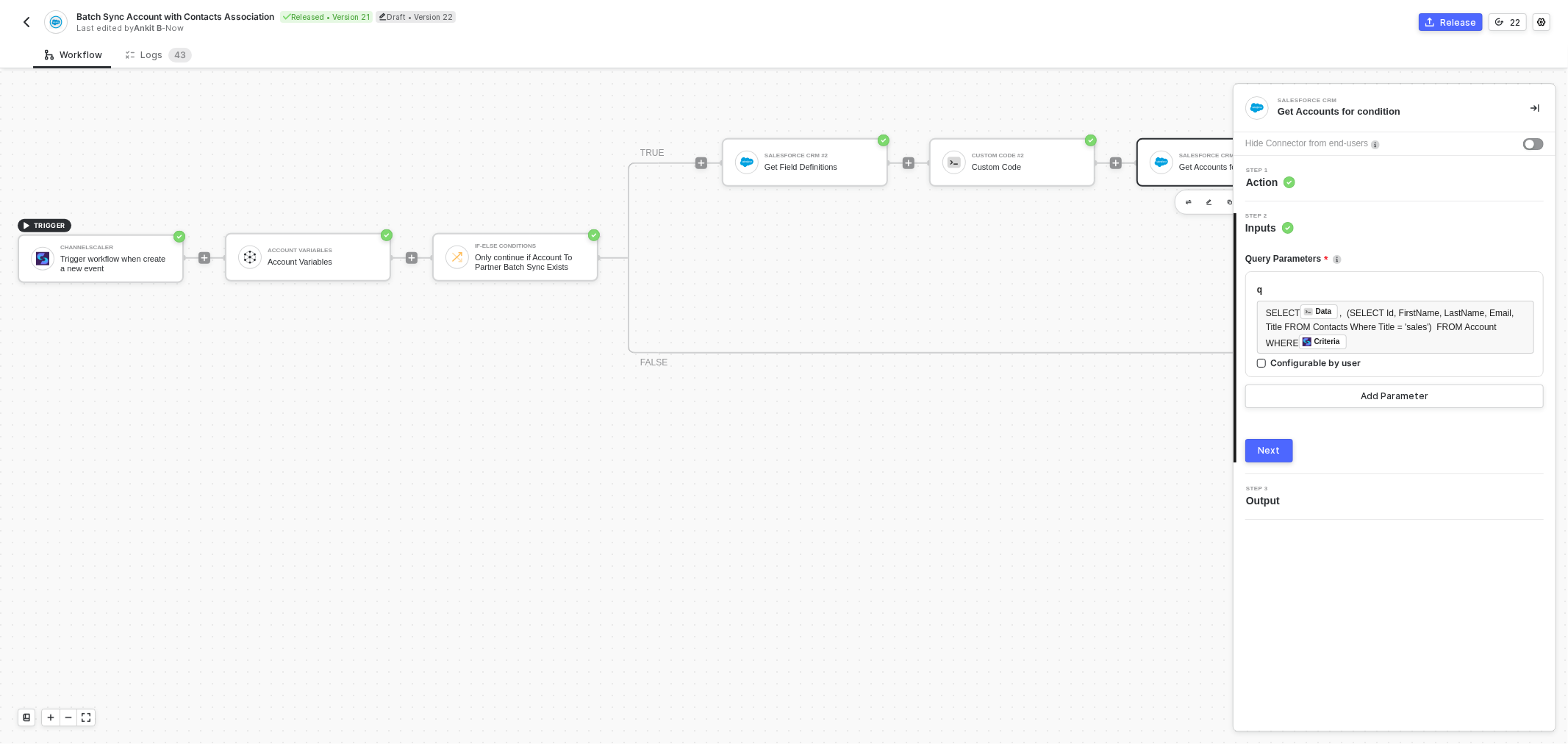
scroll to position [917, 0]
click at [1459, 10] on div "Batch Sync Account with Contacts Association Released • Version 21 Draft • Vers…" at bounding box center [784, 21] width 1533 height 42
click at [1463, 16] on div "Release" at bounding box center [1458, 22] width 36 height 13
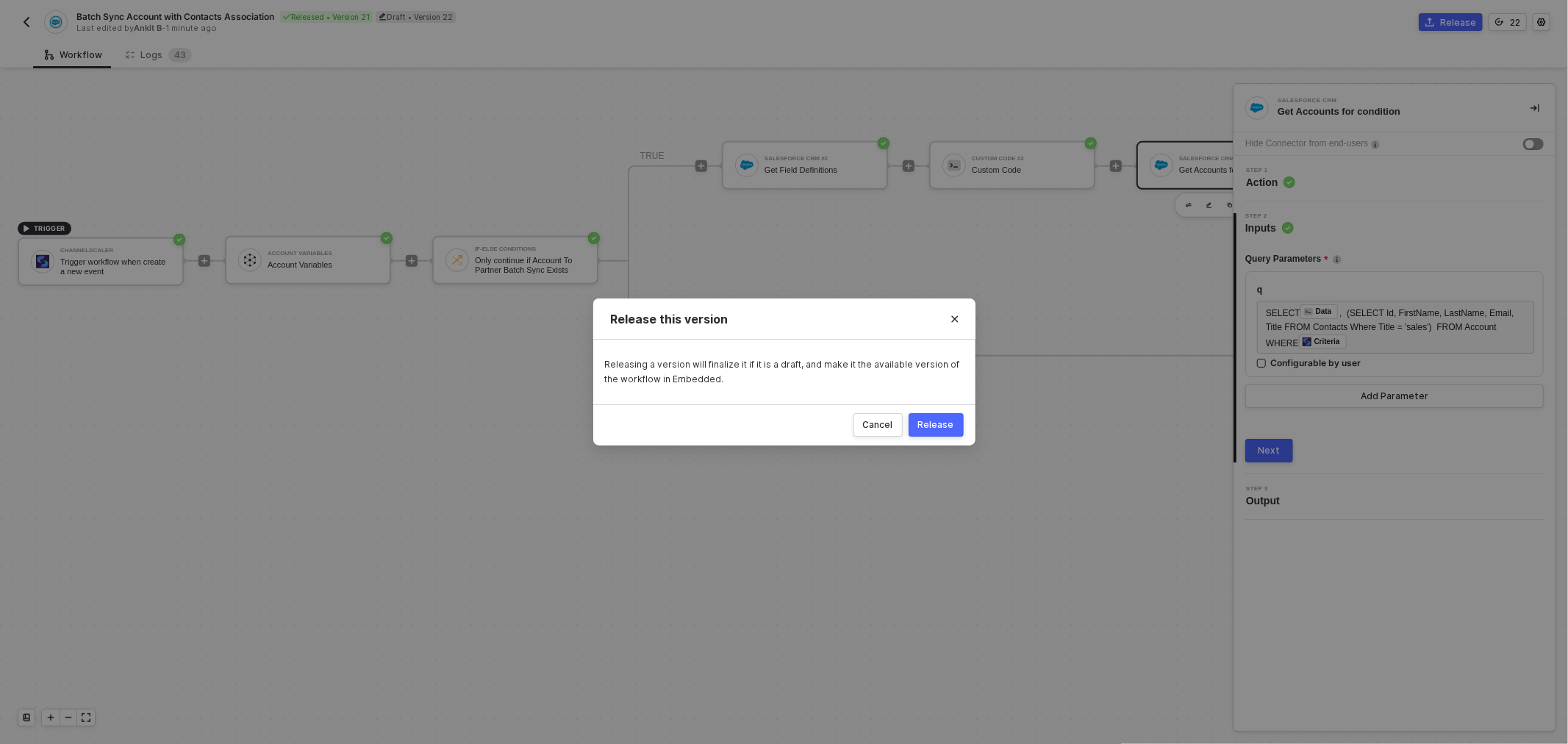
click at [923, 416] on button "Release" at bounding box center [936, 424] width 55 height 23
